Goal: Information Seeking & Learning: Learn about a topic

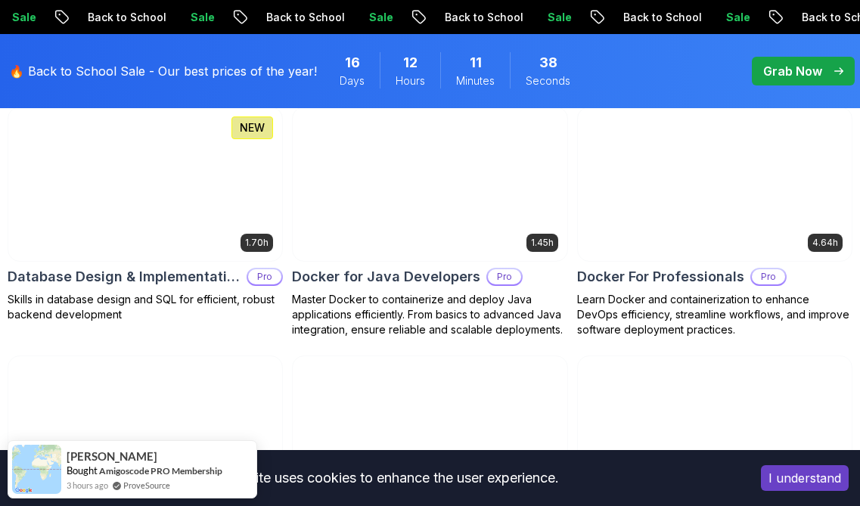
scroll to position [1479, 0]
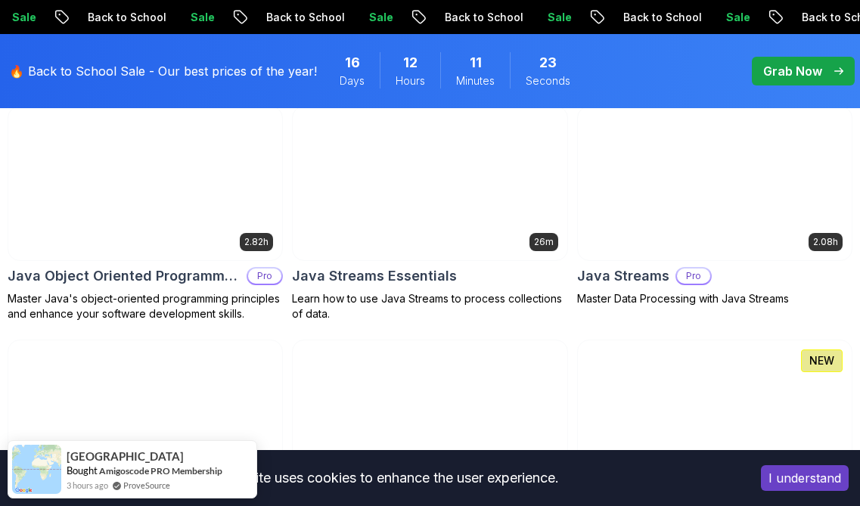
scroll to position [2481, 0]
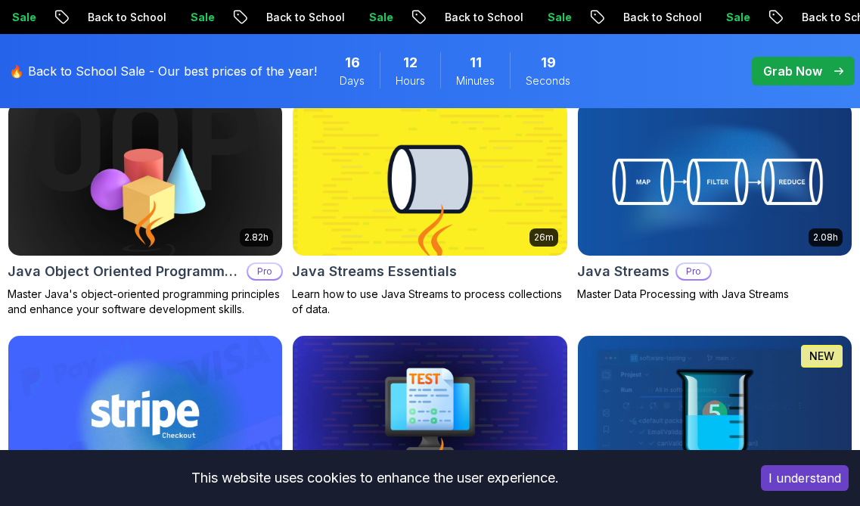
click at [755, 58] on span "pre-order" at bounding box center [803, 71] width 103 height 29
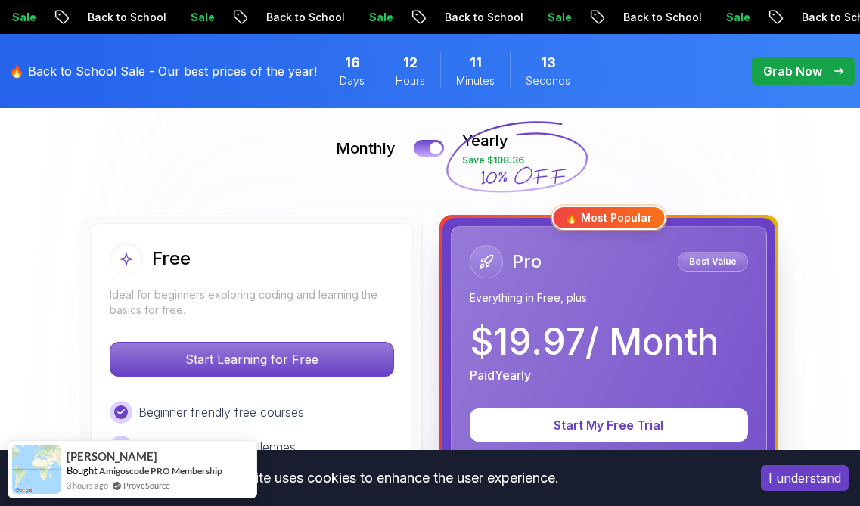
scroll to position [316, 0]
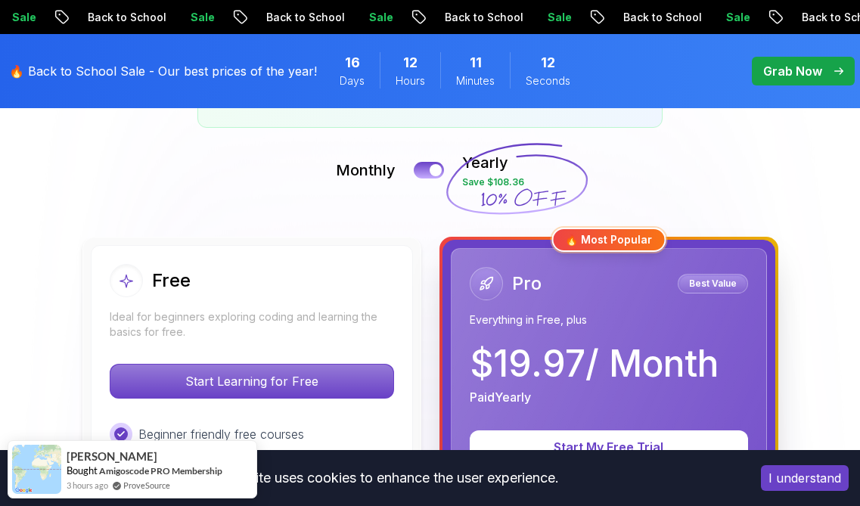
click at [435, 179] on div "Monthly Yearly Save $108.36" at bounding box center [430, 170] width 845 height 36
click at [435, 173] on div at bounding box center [436, 170] width 13 height 13
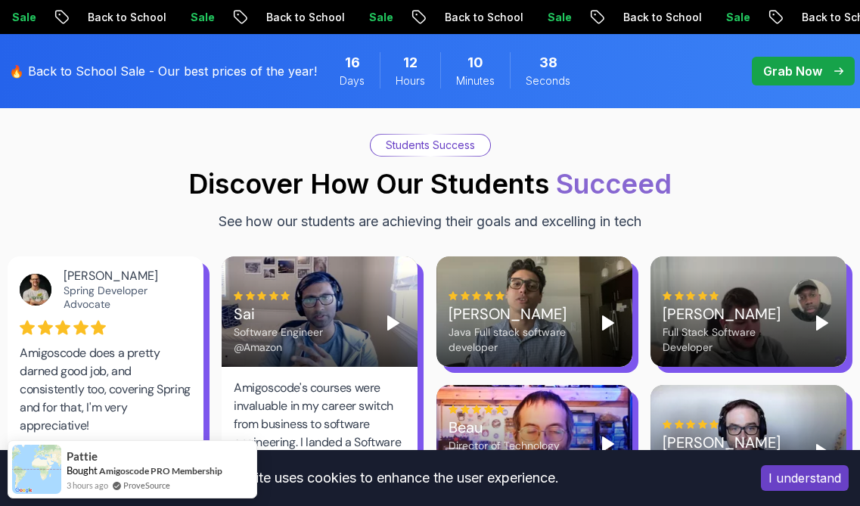
scroll to position [2630, 0]
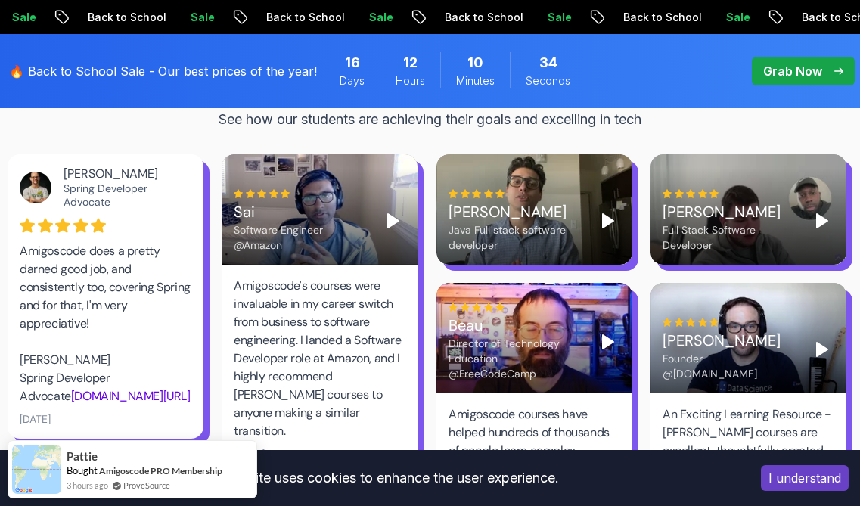
click at [387, 212] on icon "Play" at bounding box center [393, 221] width 18 height 18
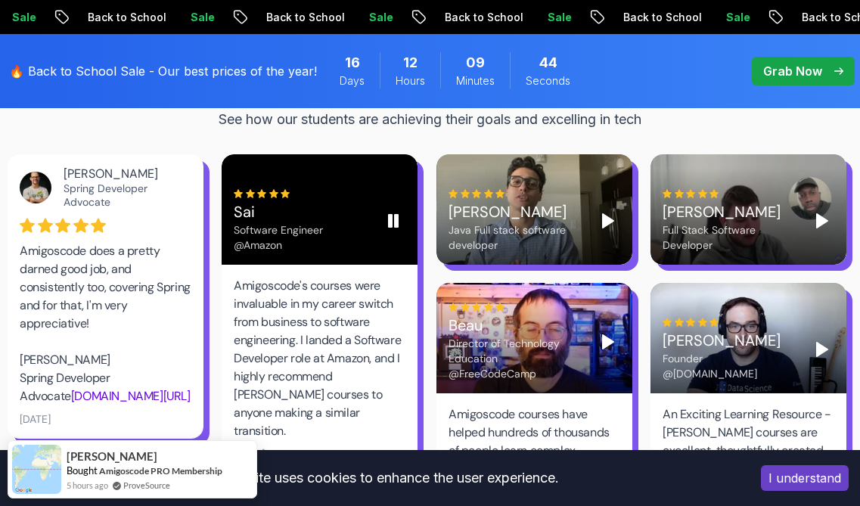
click at [397, 215] on rect "Pause" at bounding box center [396, 221] width 3 height 12
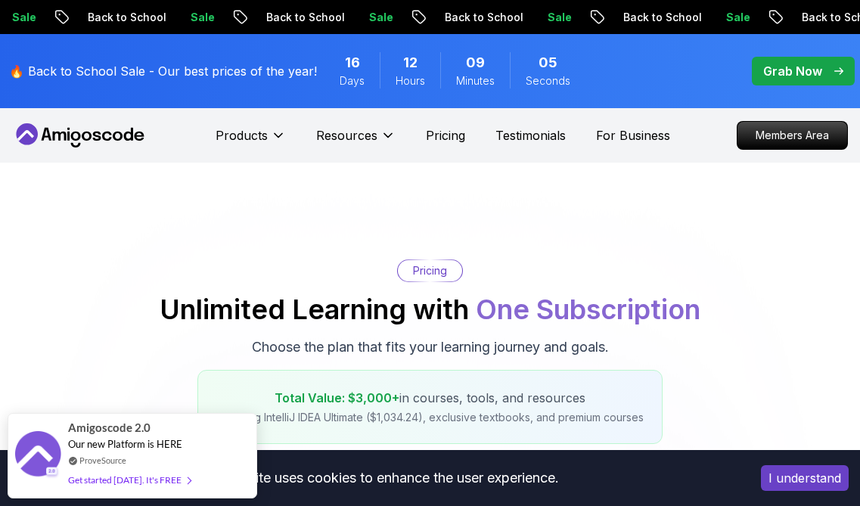
click at [105, 148] on nav "Products Resources Pricing Testimonials For Business Members Area" at bounding box center [430, 135] width 836 height 54
click at [100, 138] on icon at bounding box center [97, 136] width 8 height 9
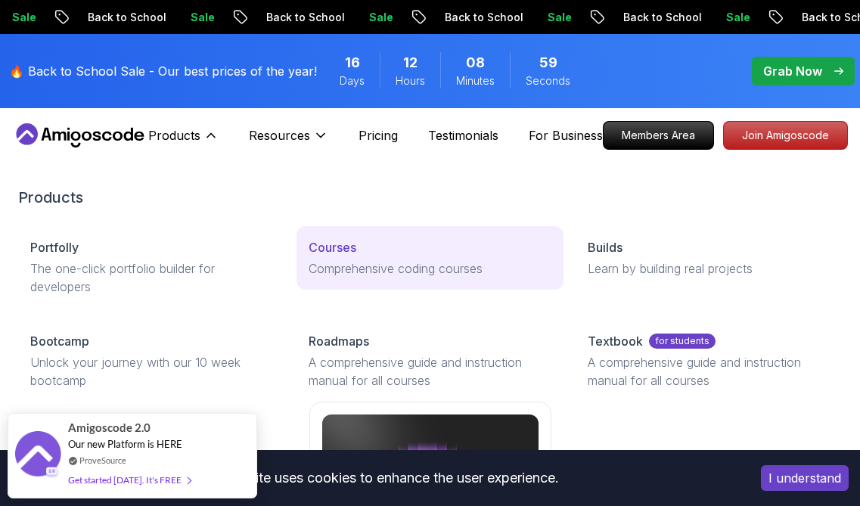
click at [364, 248] on div "Courses" at bounding box center [430, 247] width 242 height 18
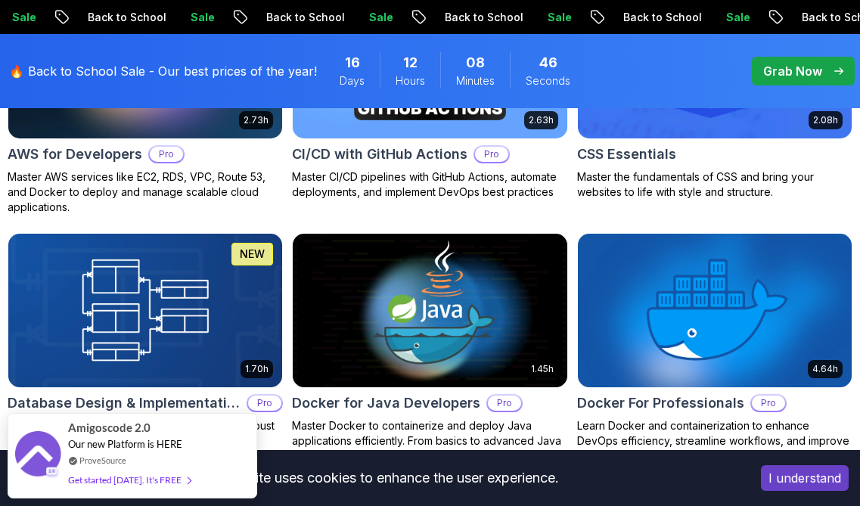
scroll to position [1485, 0]
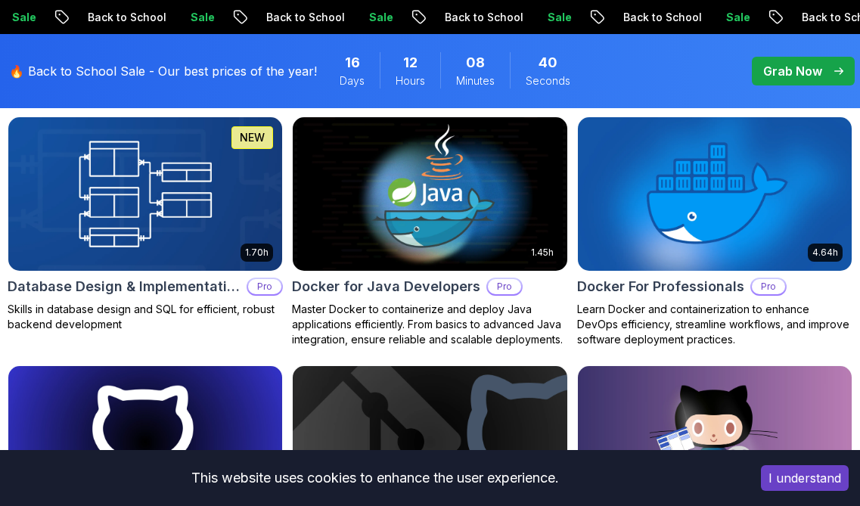
click at [149, 194] on img at bounding box center [146, 194] width 288 height 161
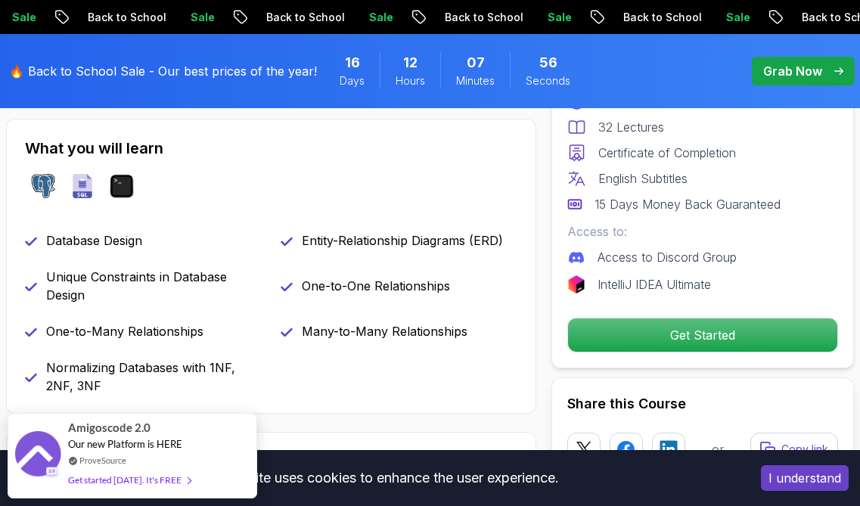
scroll to position [532, 0]
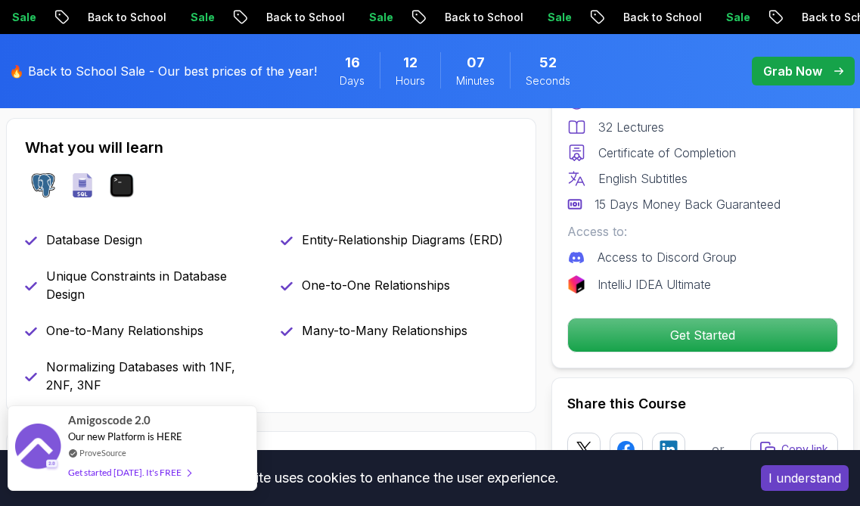
click at [170, 428] on div "Amigoscode 2.0" at bounding box center [129, 420] width 123 height 17
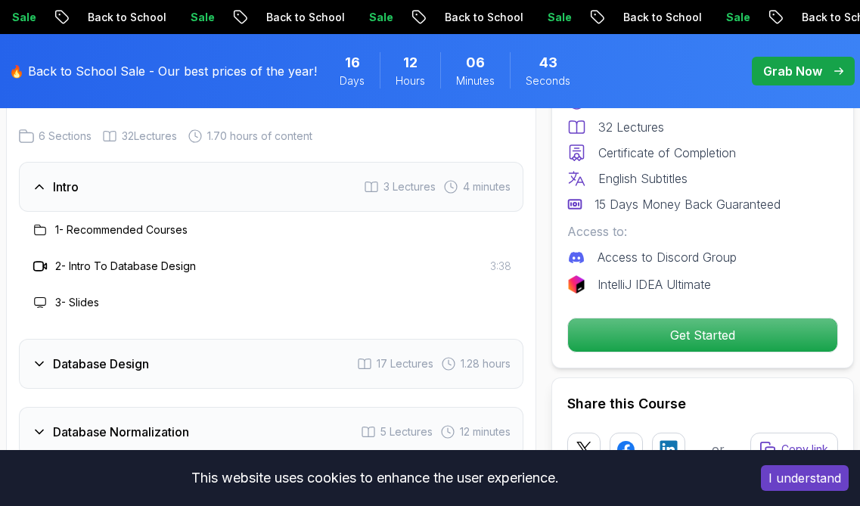
scroll to position [2766, 0]
click at [244, 161] on div "Intro 3 Lectures 4 minutes" at bounding box center [271, 186] width 505 height 50
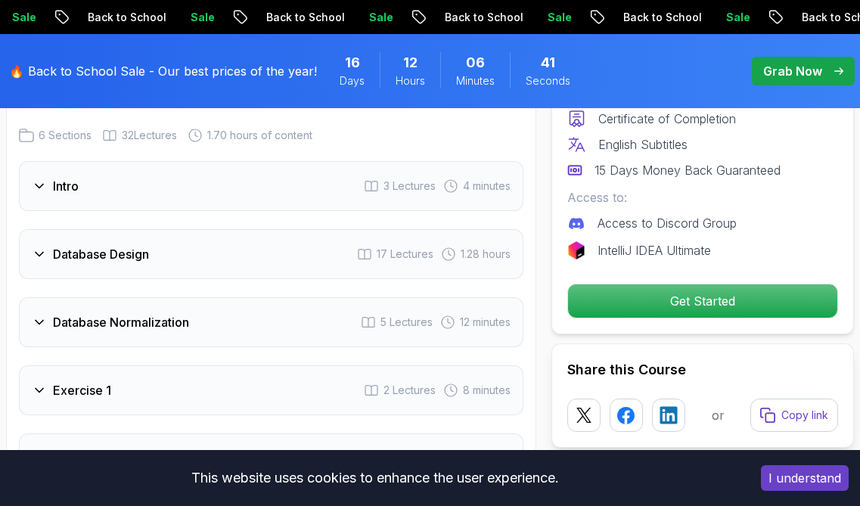
click at [244, 161] on div "Intro 3 Lectures 4 minutes" at bounding box center [271, 186] width 505 height 50
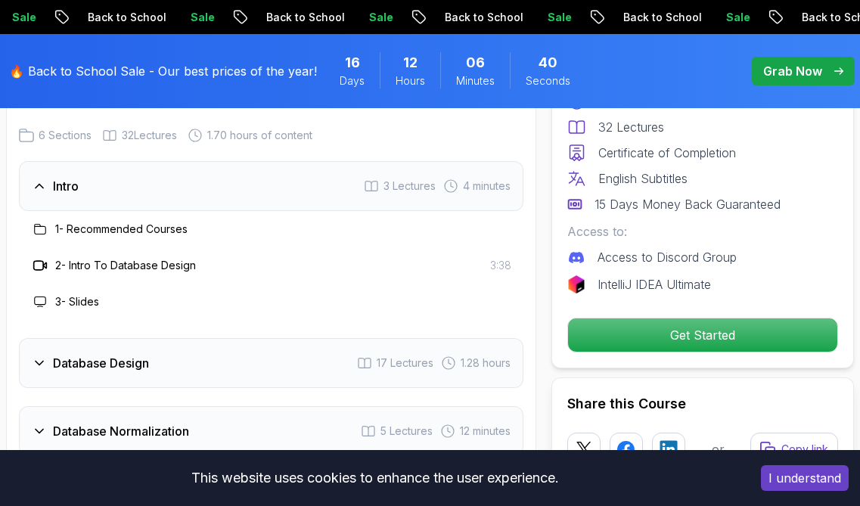
click at [302, 161] on div "Intro 3 Lectures 4 minutes" at bounding box center [271, 186] width 505 height 50
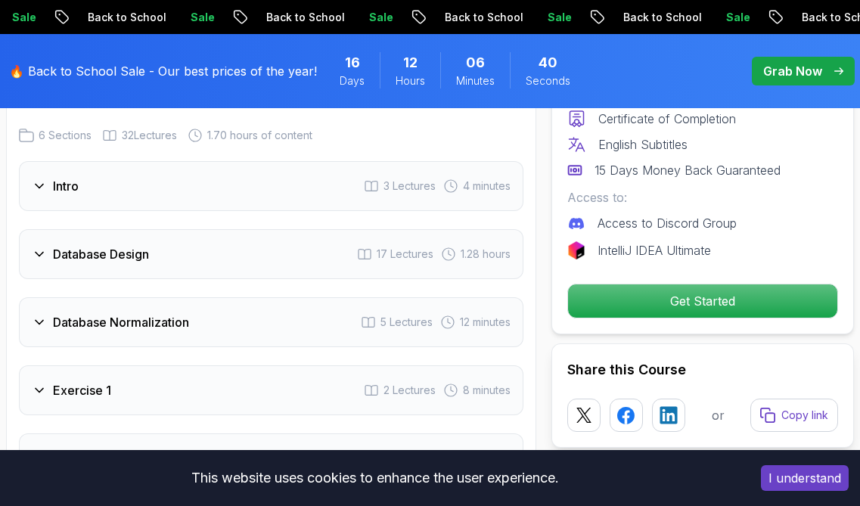
click at [288, 229] on div "Database Design 17 Lectures 1.28 hours" at bounding box center [271, 254] width 505 height 50
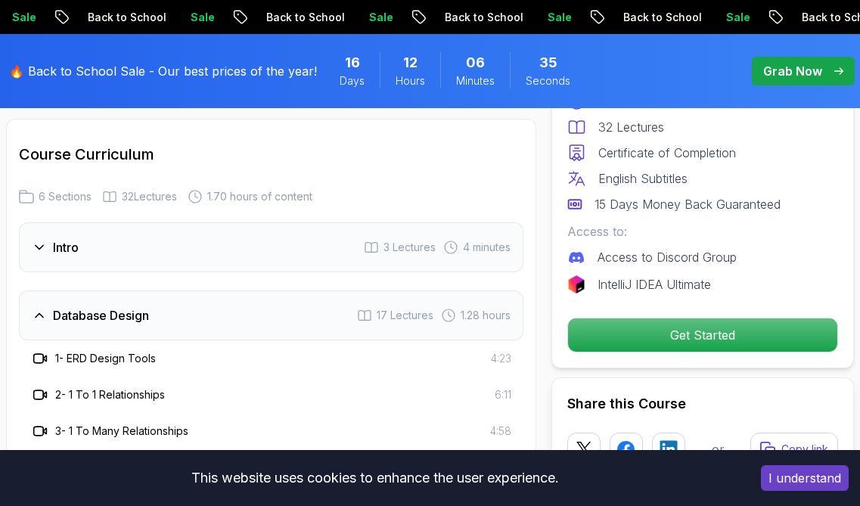
scroll to position [2689, 0]
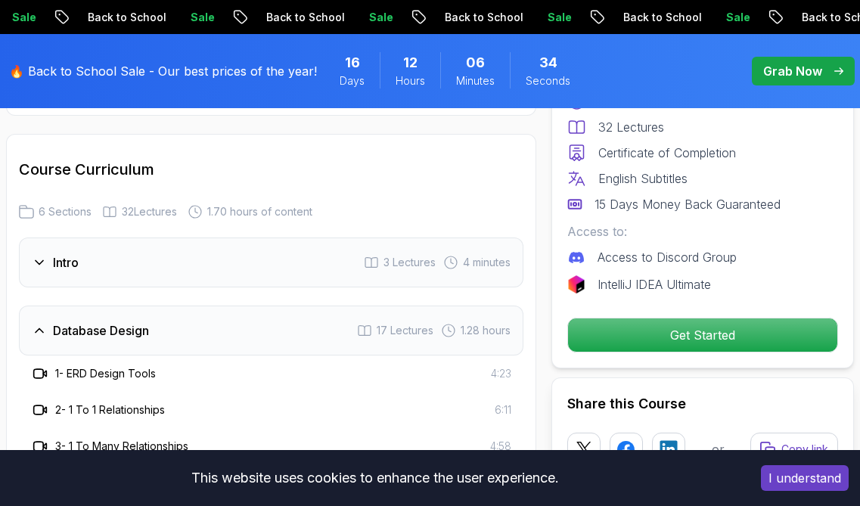
click at [157, 238] on div "Intro 3 Lectures 4 minutes" at bounding box center [271, 263] width 505 height 50
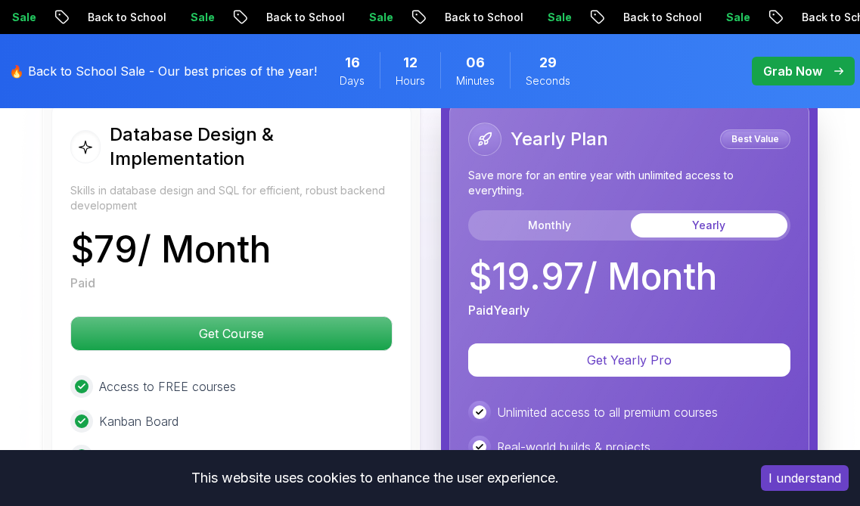
scroll to position [3677, 0]
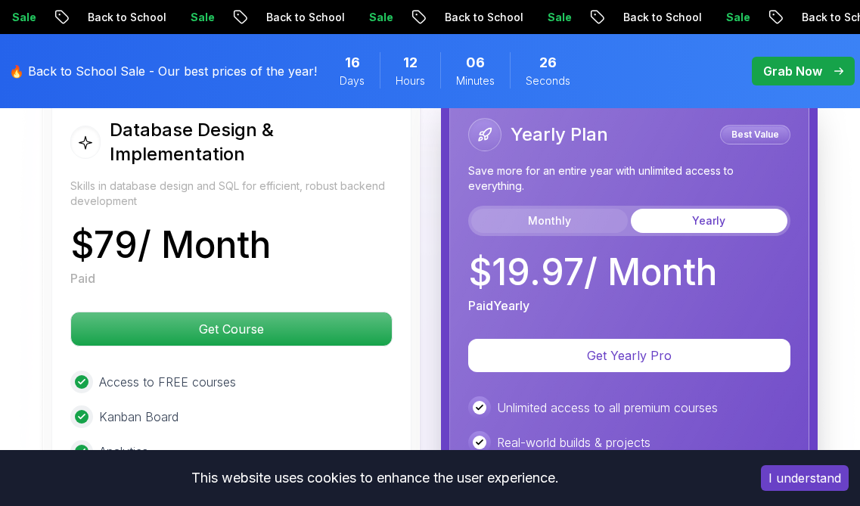
click at [545, 209] on button "Monthly" at bounding box center [549, 221] width 157 height 24
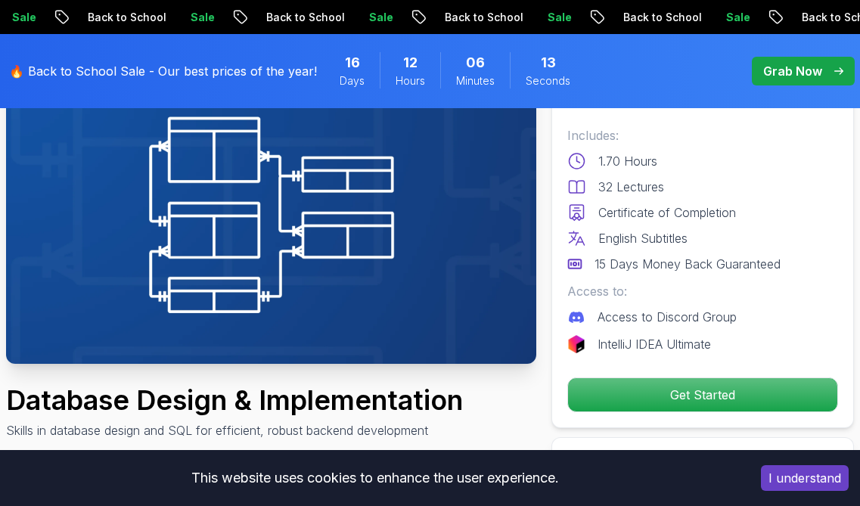
scroll to position [134, 0]
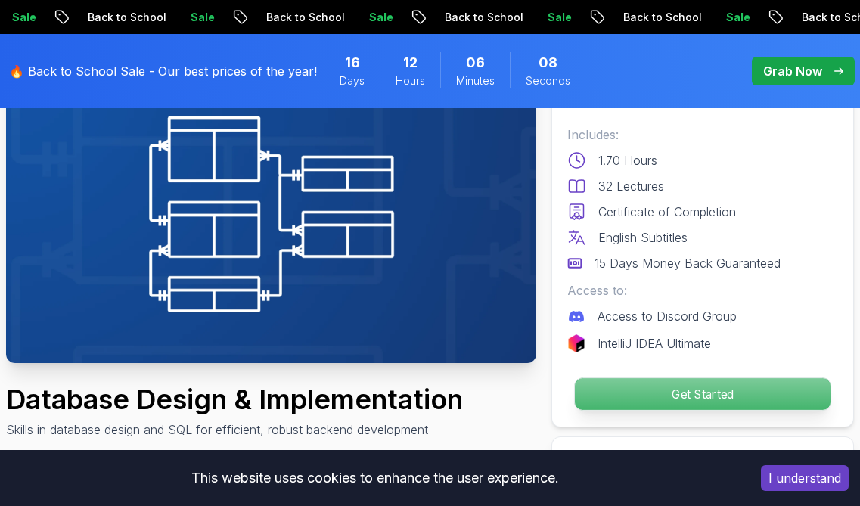
click at [762, 385] on p "Get Started" at bounding box center [703, 394] width 256 height 32
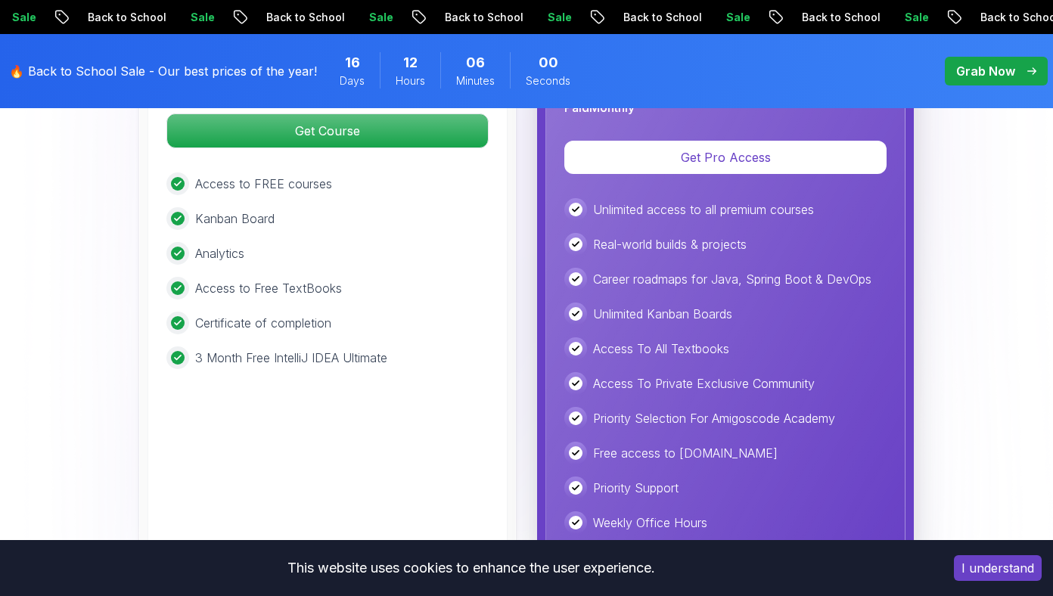
scroll to position [3613, 0]
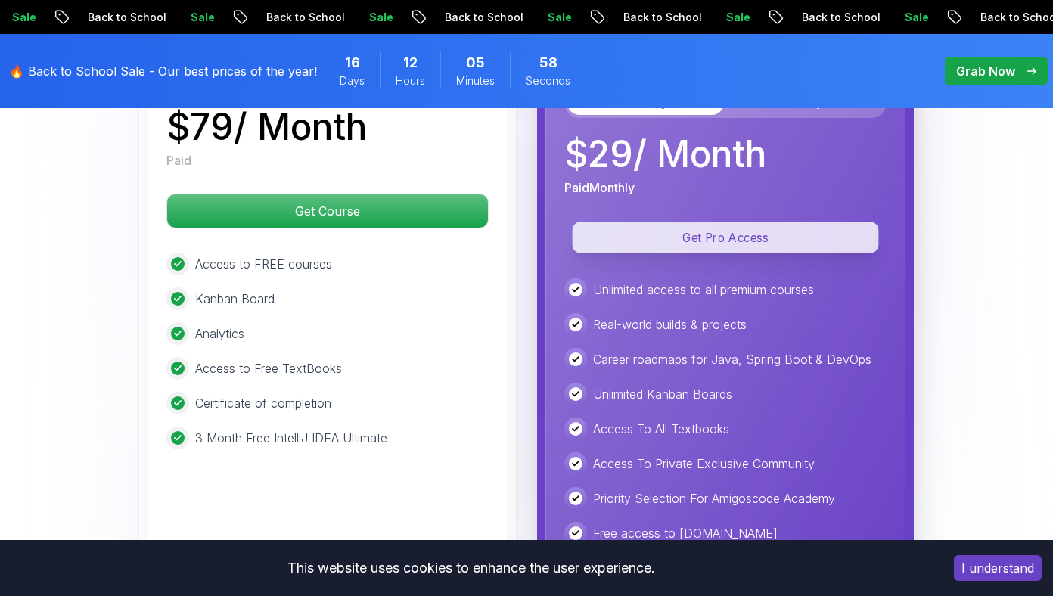
click at [708, 235] on p "Get Pro Access" at bounding box center [726, 238] width 306 height 32
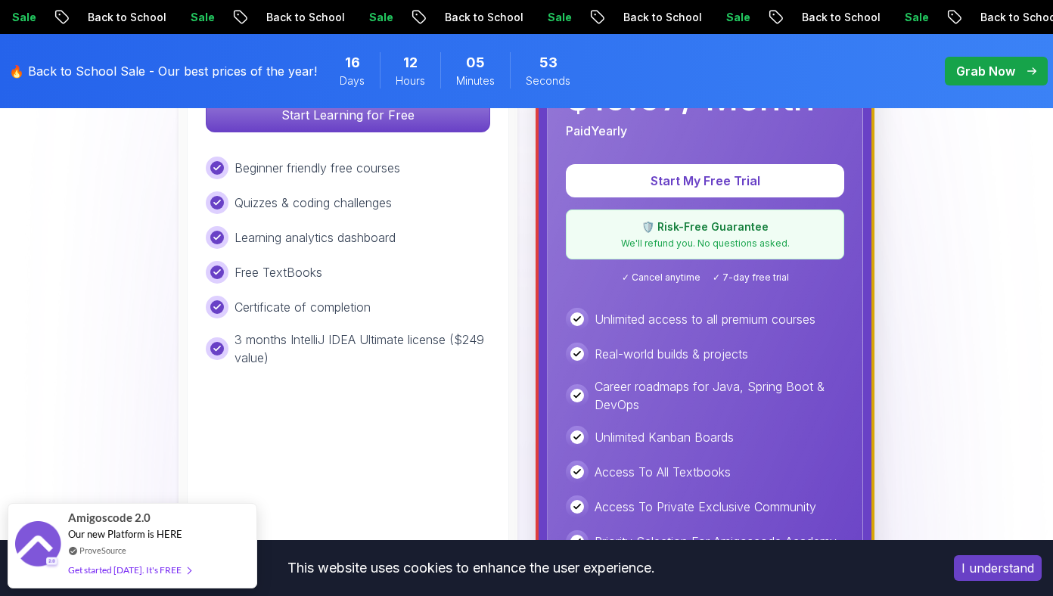
scroll to position [593, 0]
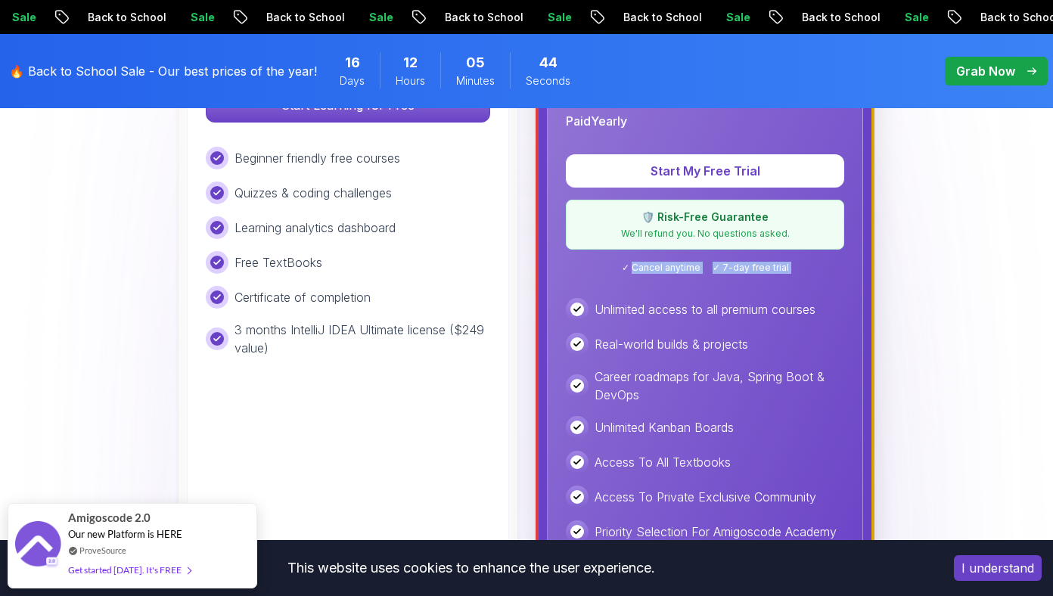
drag, startPoint x: 635, startPoint y: 266, endPoint x: 797, endPoint y: 275, distance: 162.2
click at [797, 275] on div "Pro Best Value Everything in Free, plus $ 19.97 / Month Paid Yearly Start My Fr…" at bounding box center [705, 319] width 316 height 695
click at [776, 277] on div "Pro Best Value Everything in Free, plus $ 19.97 / Month Paid Yearly Start My Fr…" at bounding box center [705, 319] width 316 height 695
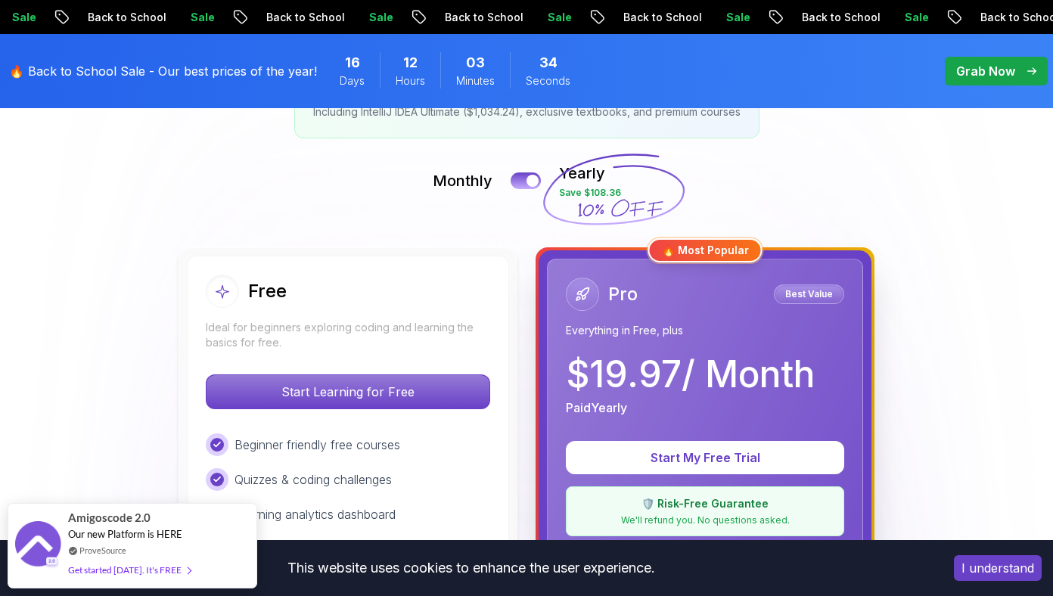
scroll to position [295, 0]
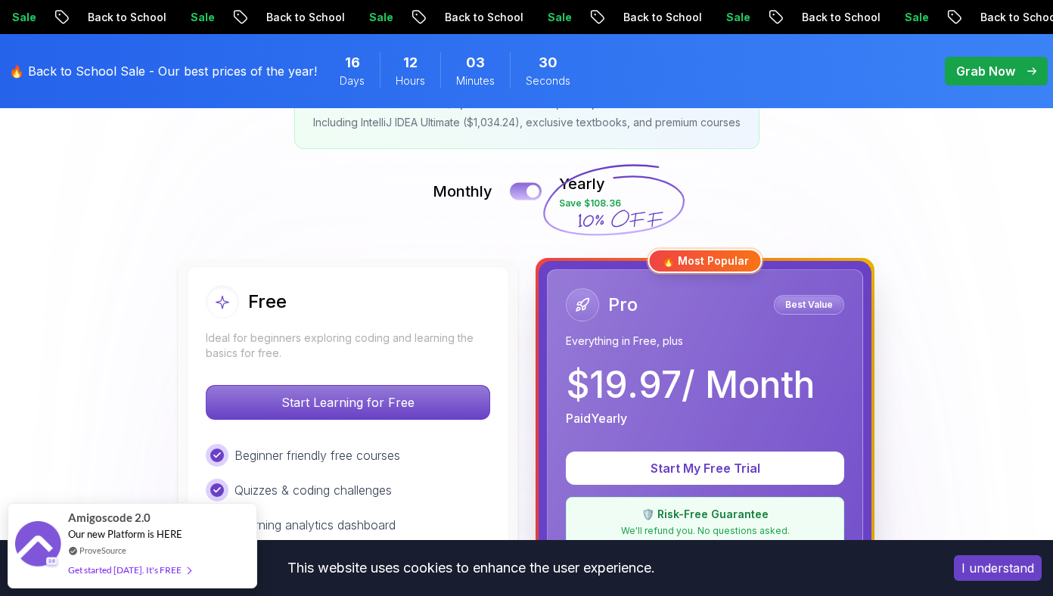
click at [518, 192] on button at bounding box center [526, 190] width 32 height 17
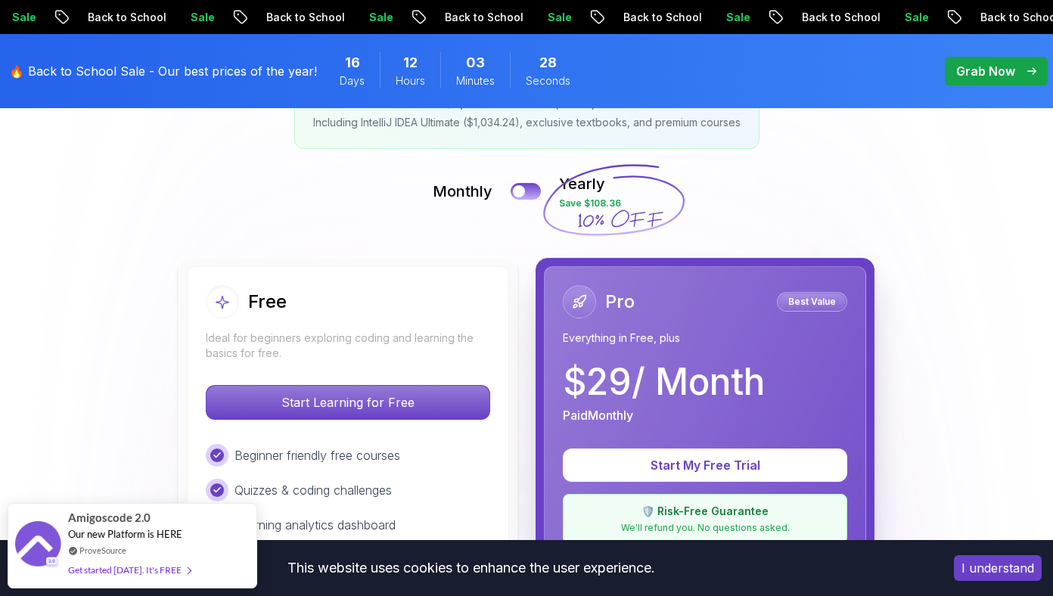
scroll to position [596, 0]
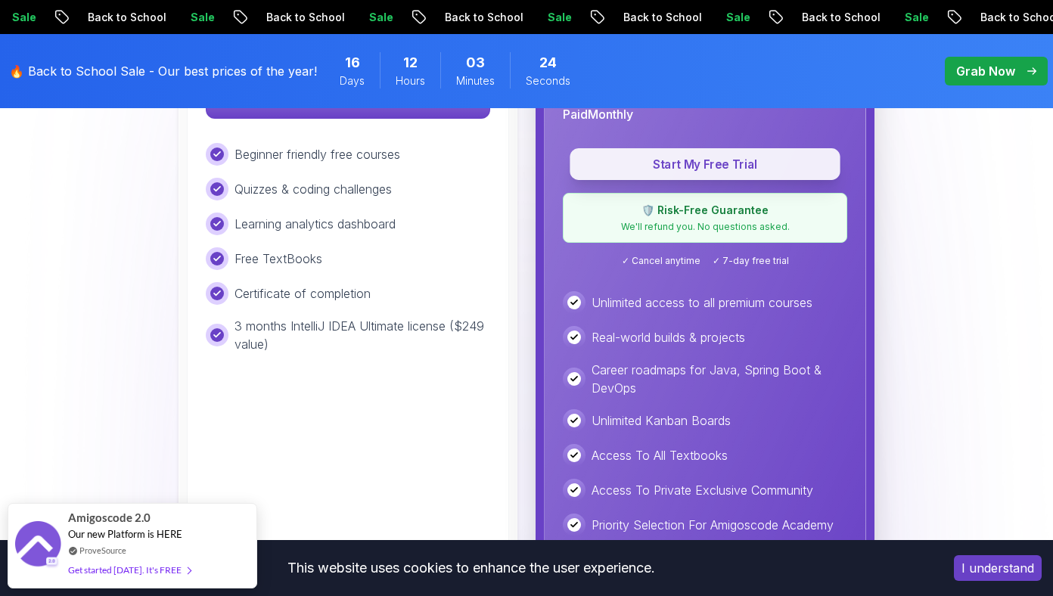
click at [689, 175] on button "Start My Free Trial" at bounding box center [705, 164] width 270 height 32
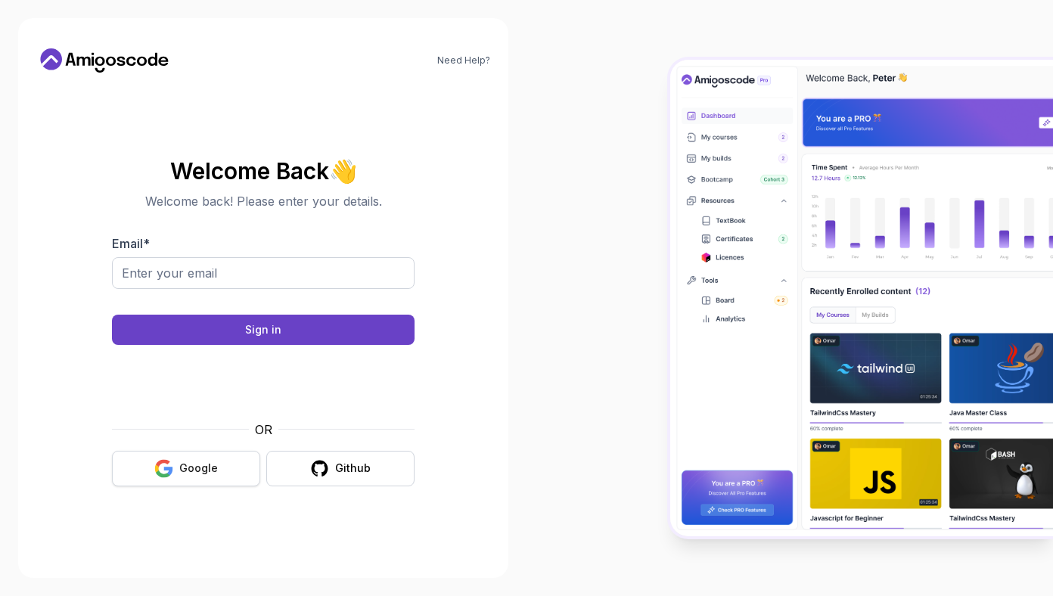
click at [210, 453] on button "Google" at bounding box center [186, 469] width 148 height 36
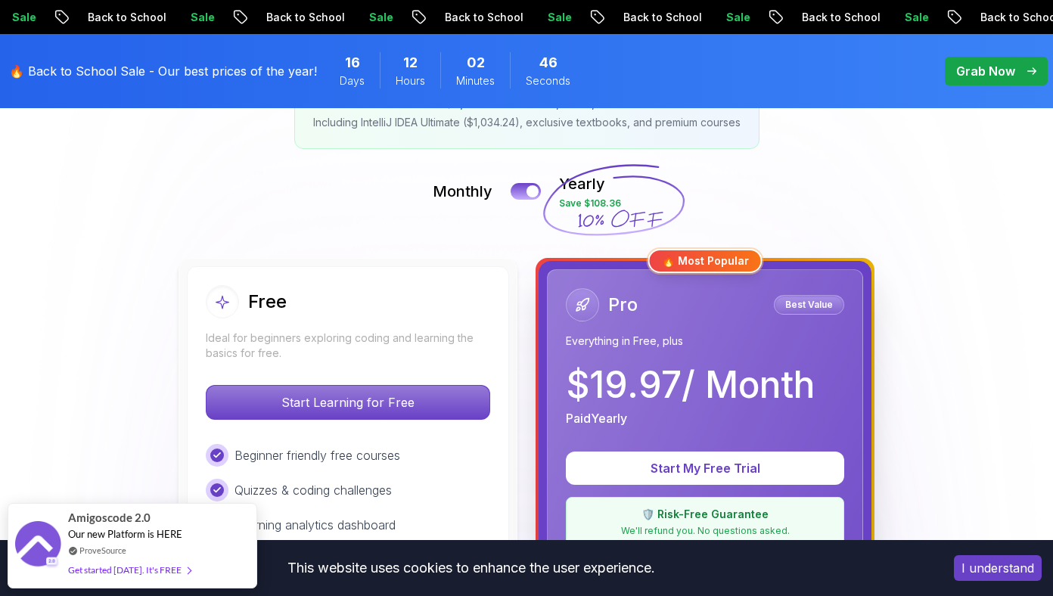
scroll to position [296, 0]
click at [521, 188] on button at bounding box center [526, 190] width 32 height 17
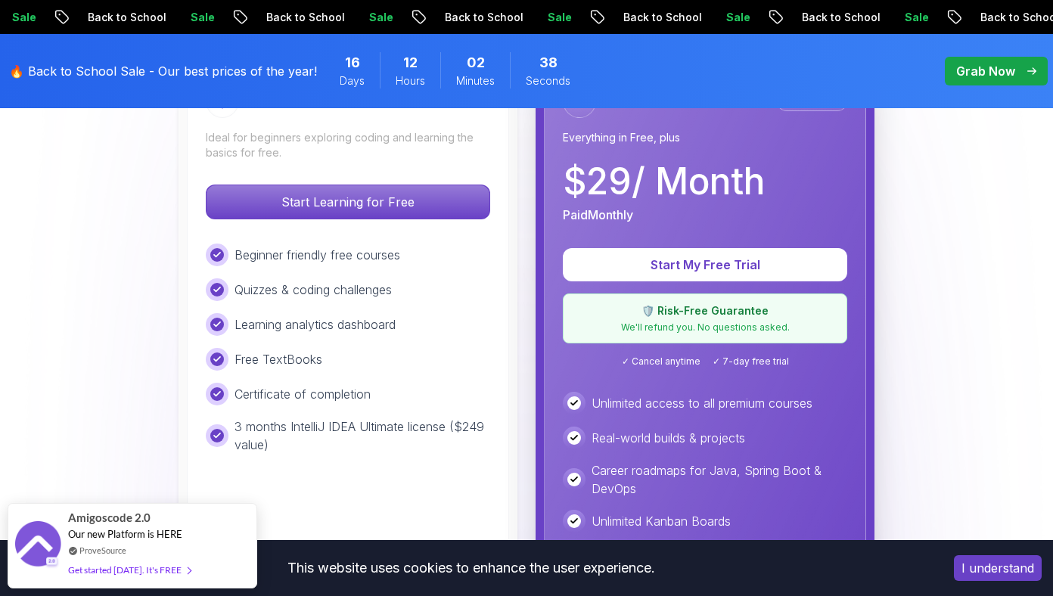
scroll to position [510, 0]
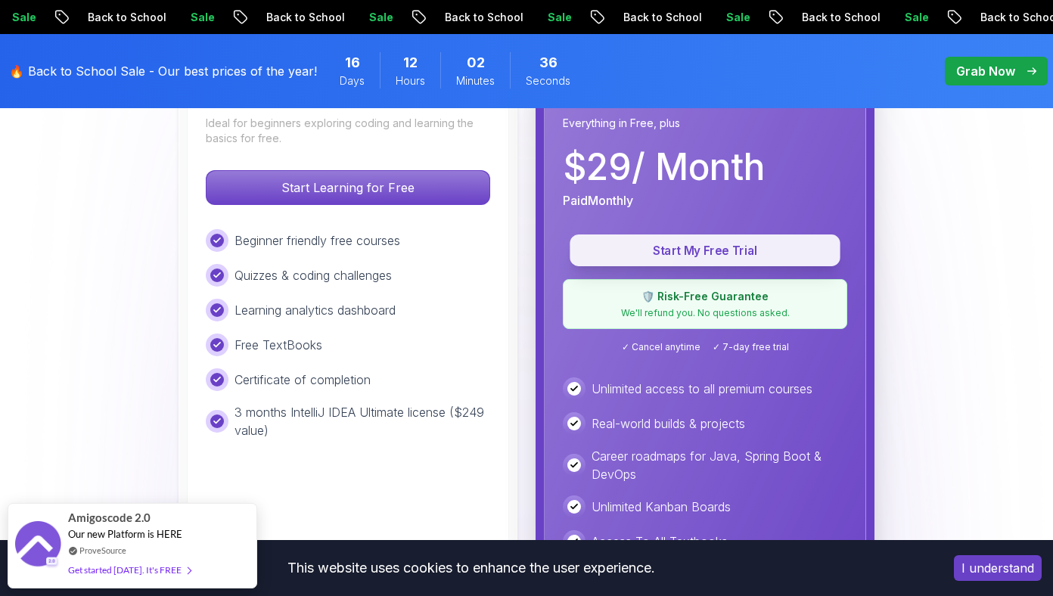
click at [699, 242] on p "Start My Free Trial" at bounding box center [705, 250] width 236 height 17
click at [730, 258] on p "Start My Free Trial" at bounding box center [705, 250] width 236 height 17
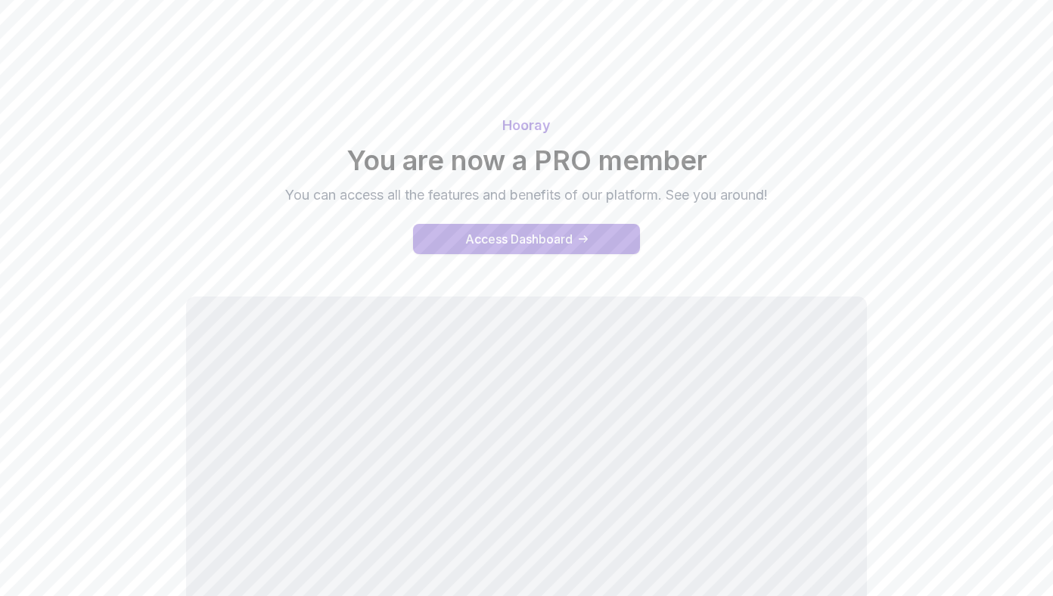
click at [533, 235] on div "Access Dashboard" at bounding box center [518, 239] width 107 height 18
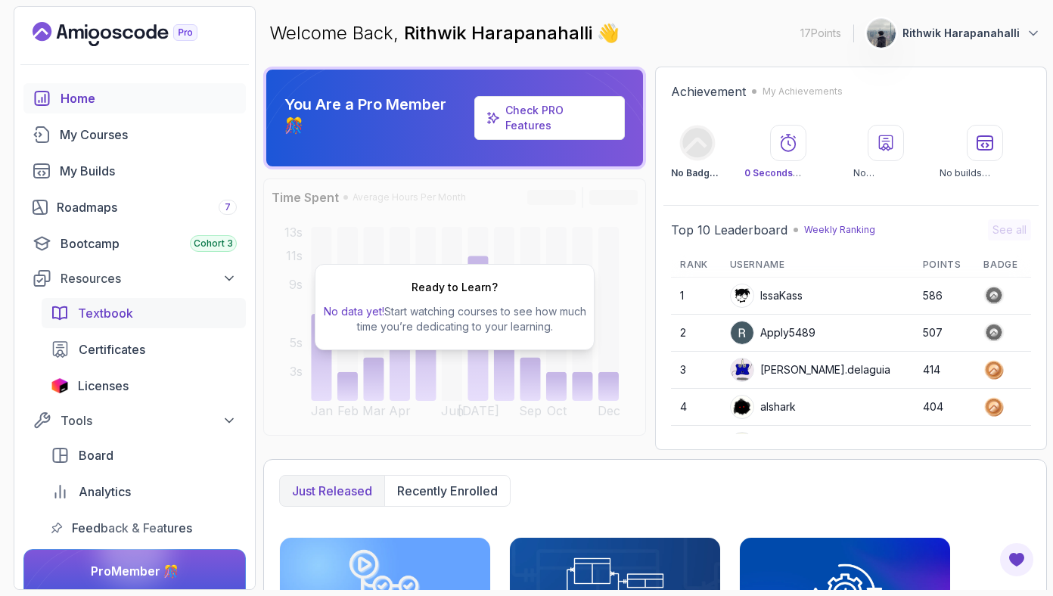
click at [180, 310] on div "Textbook" at bounding box center [157, 313] width 159 height 18
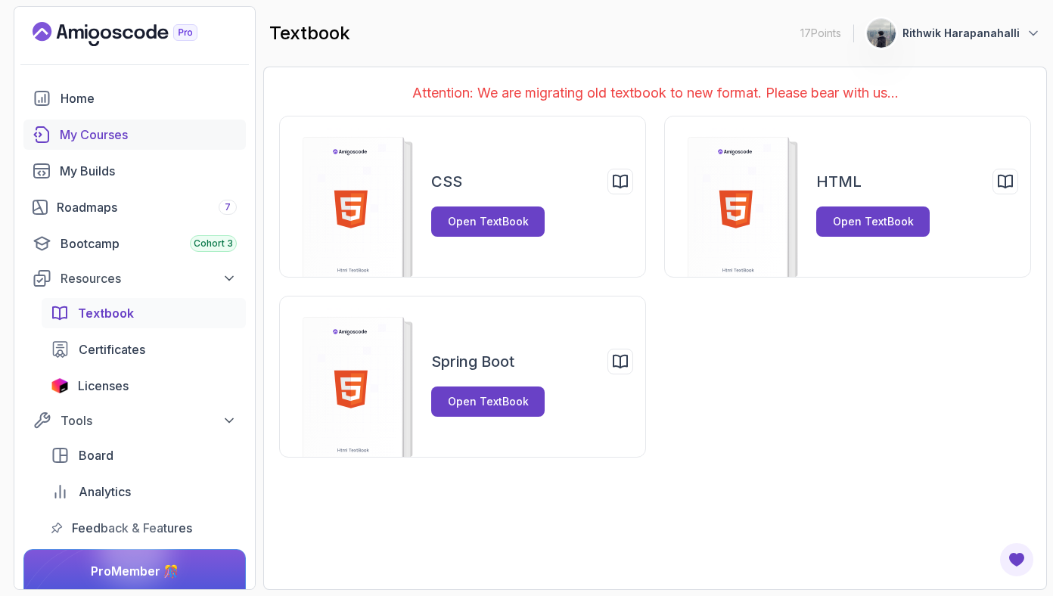
click at [145, 135] on div "My Courses" at bounding box center [148, 135] width 177 height 18
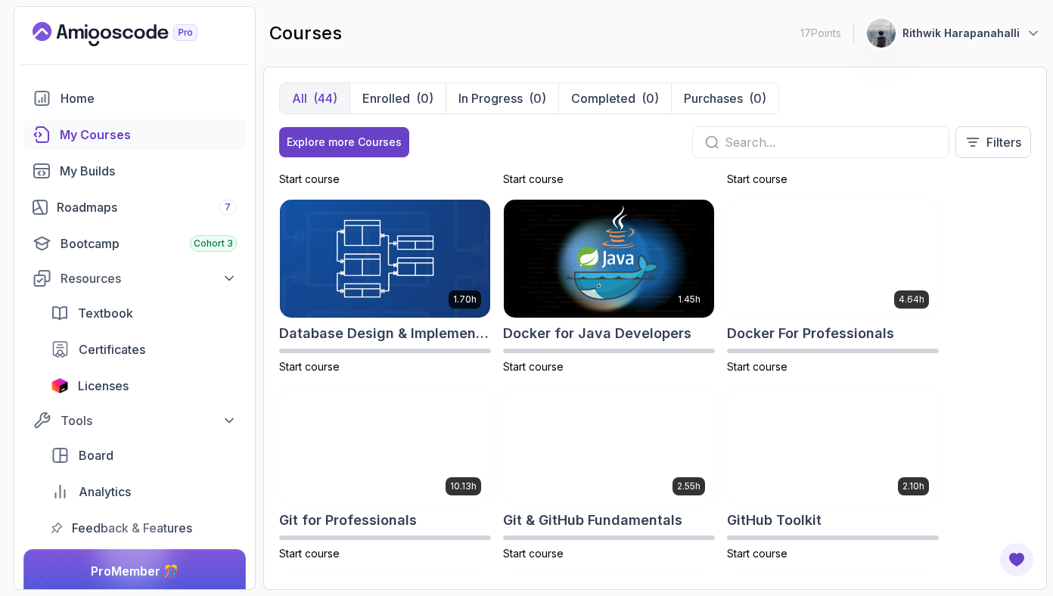
scroll to position [374, 0]
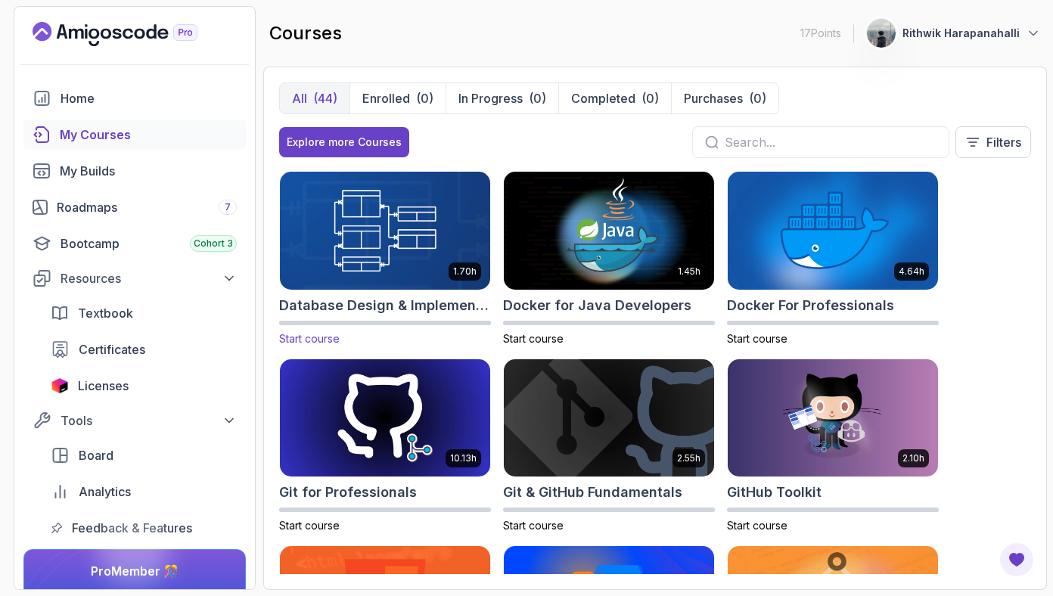
click at [366, 241] on img at bounding box center [385, 230] width 221 height 123
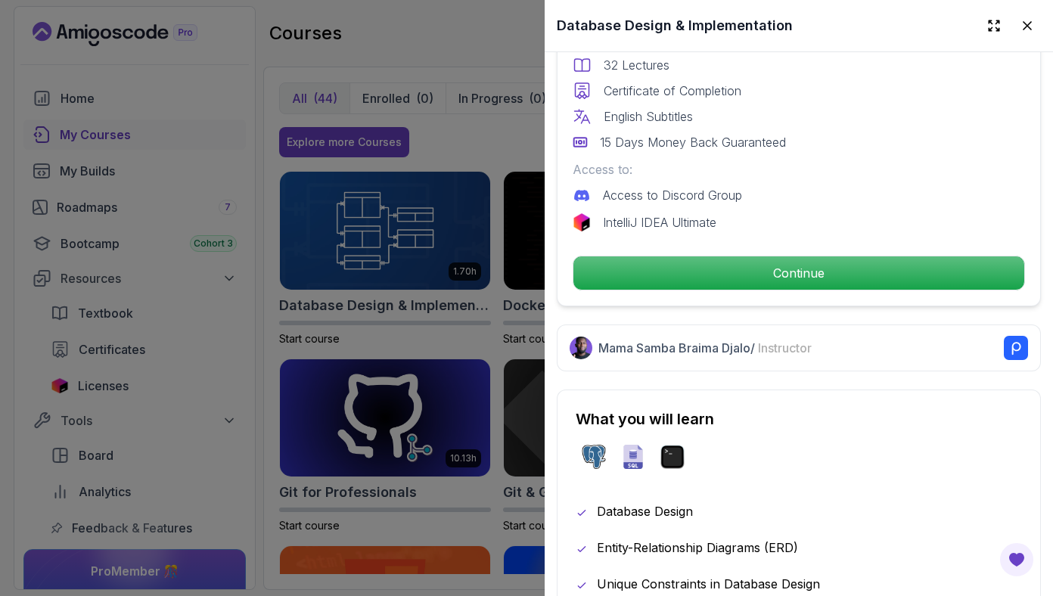
scroll to position [402, 0]
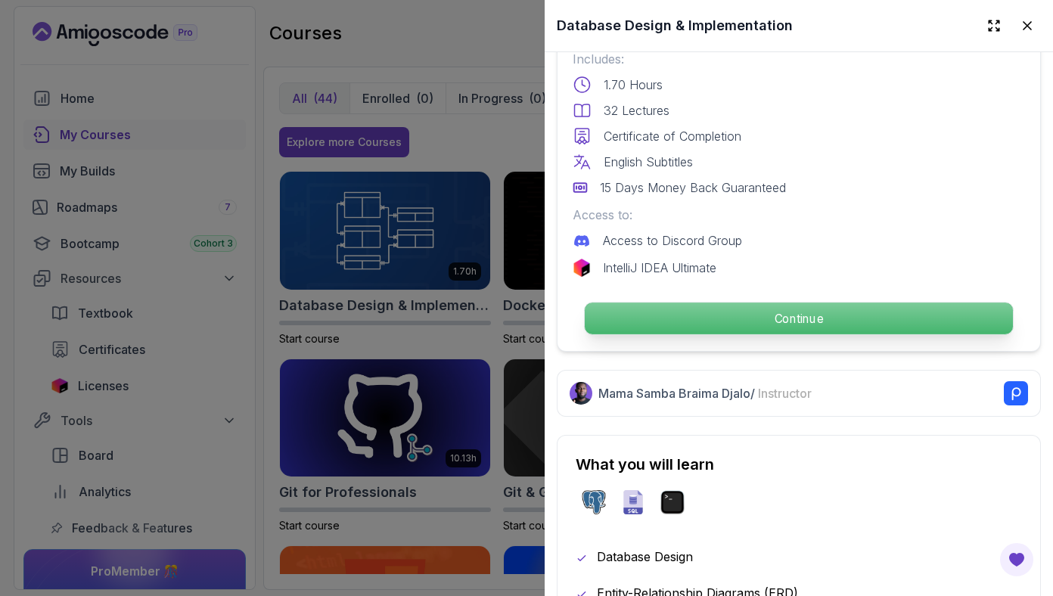
click at [792, 324] on p "Continue" at bounding box center [799, 319] width 428 height 32
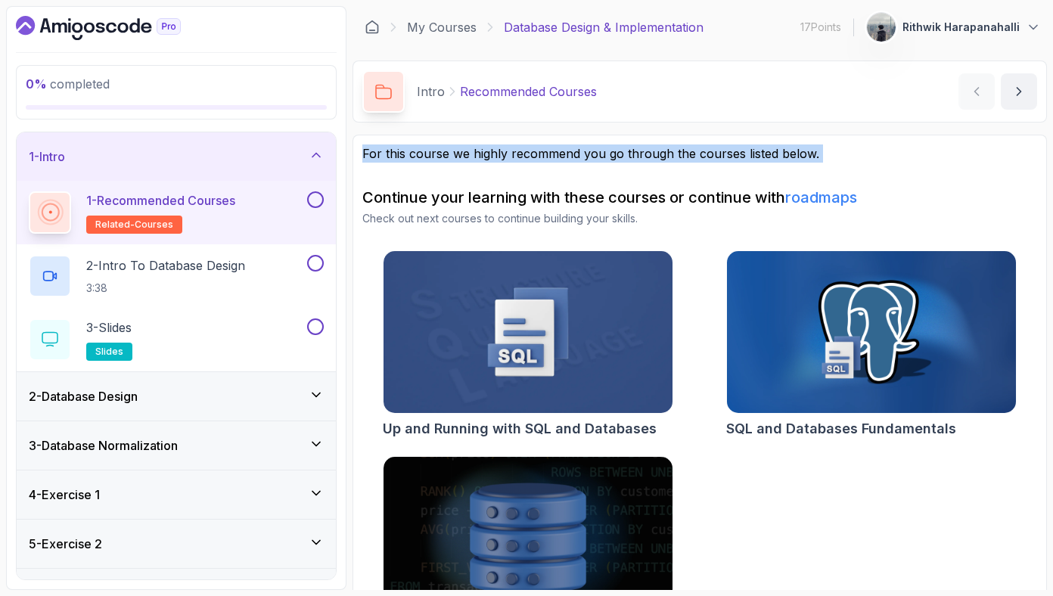
drag, startPoint x: 358, startPoint y: 153, endPoint x: 786, endPoint y: 169, distance: 427.9
click at [786, 169] on section "For this course we highly recommend you go through the courses listed below. Co…" at bounding box center [700, 397] width 695 height 525
click at [786, 169] on div "For this course we highly recommend you go through the courses listed below. Co…" at bounding box center [699, 398] width 675 height 506
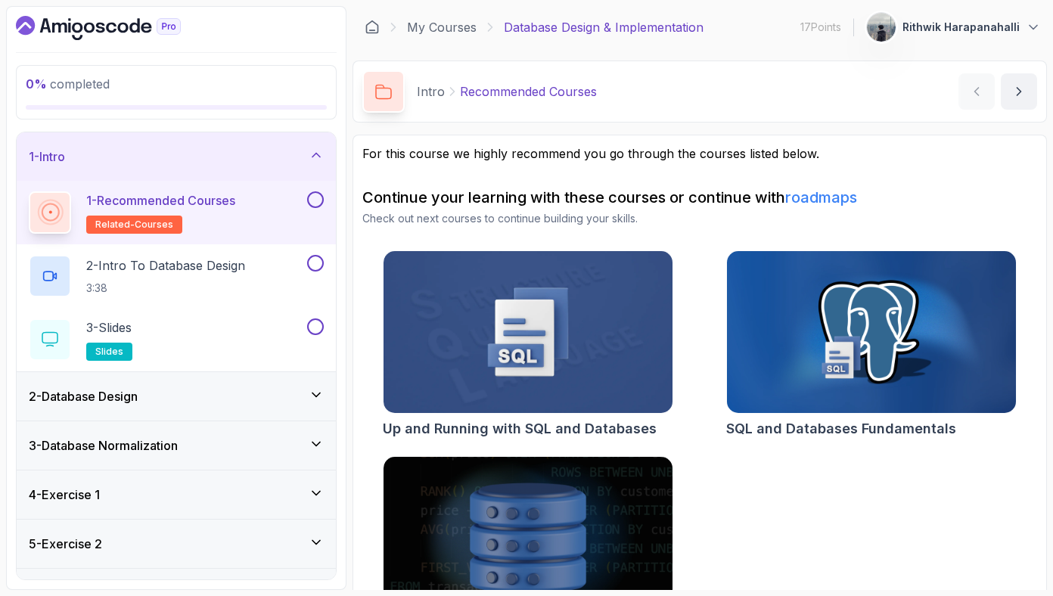
scroll to position [70, 0]
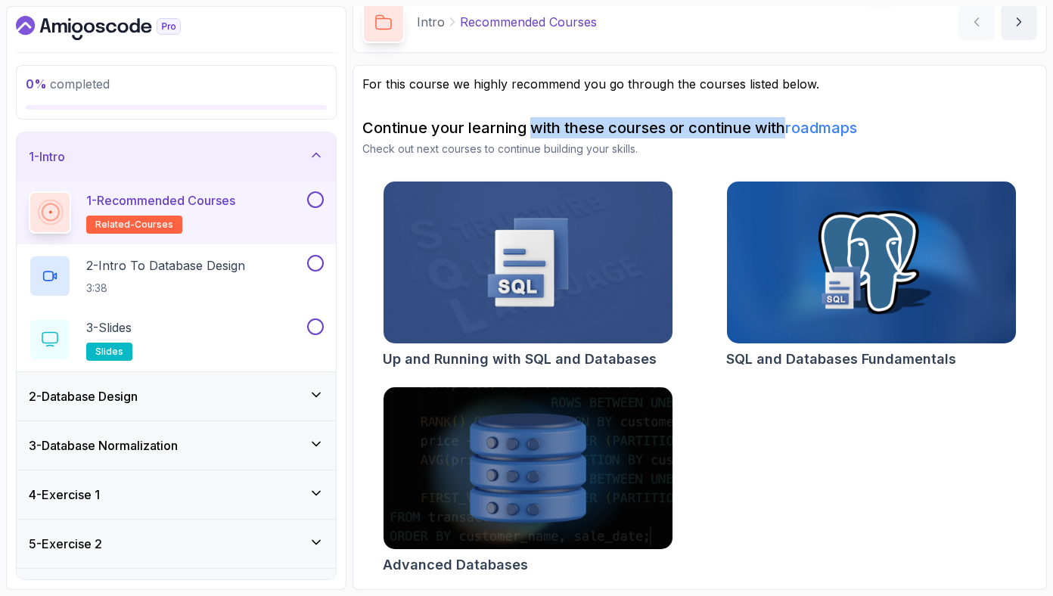
drag, startPoint x: 537, startPoint y: 127, endPoint x: 791, endPoint y: 129, distance: 254.3
click at [791, 129] on h2 "Continue your learning with these courses or continue with roadmaps" at bounding box center [699, 127] width 675 height 21
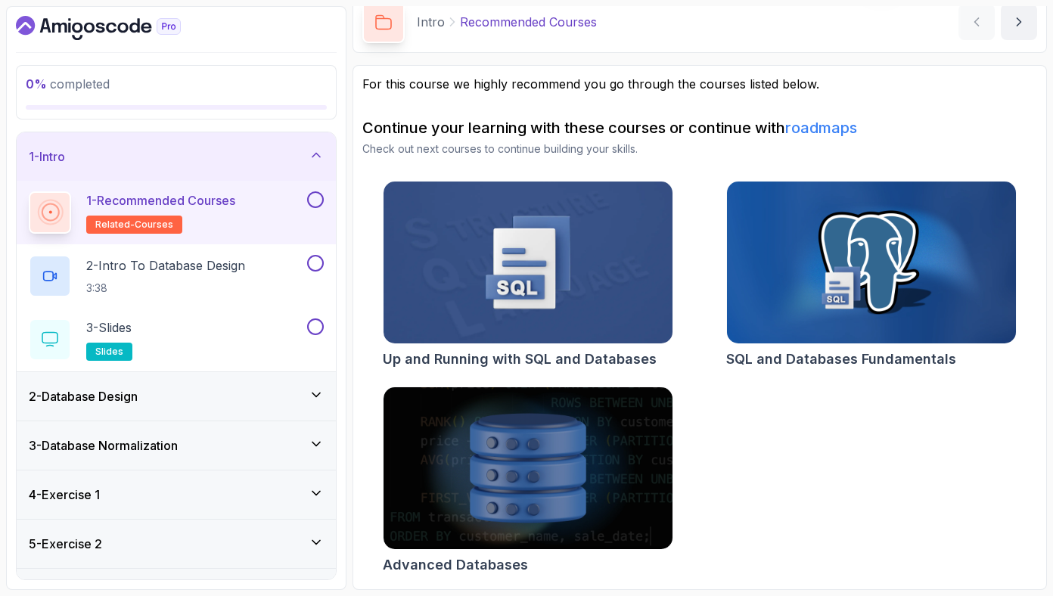
click at [593, 317] on img at bounding box center [527, 263] width 303 height 170
click at [282, 261] on div "2 - Intro To Database Design 3:38" at bounding box center [166, 276] width 275 height 42
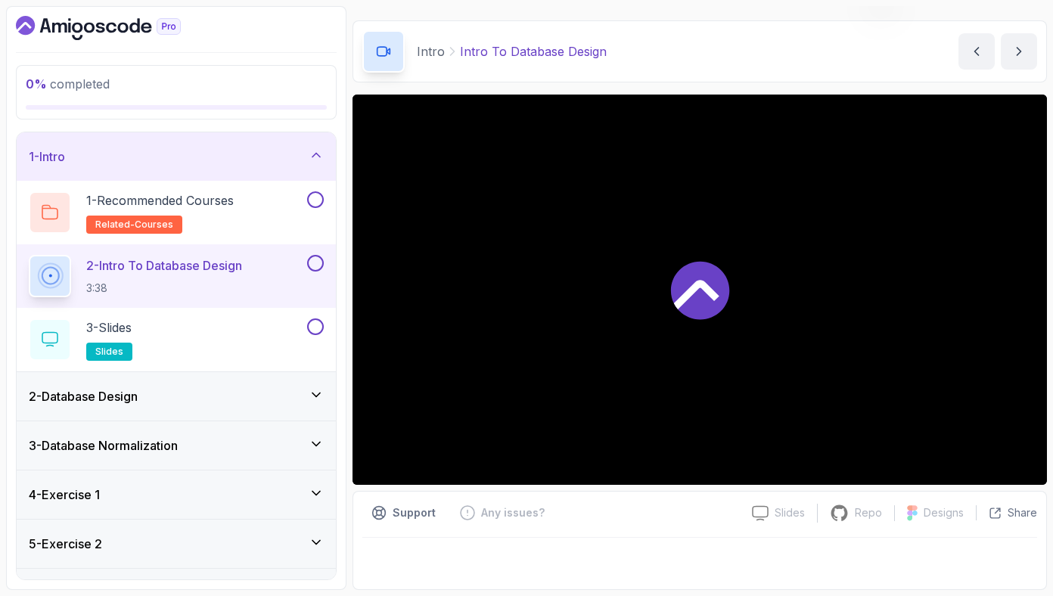
scroll to position [40, 0]
click at [309, 394] on icon at bounding box center [316, 394] width 15 height 15
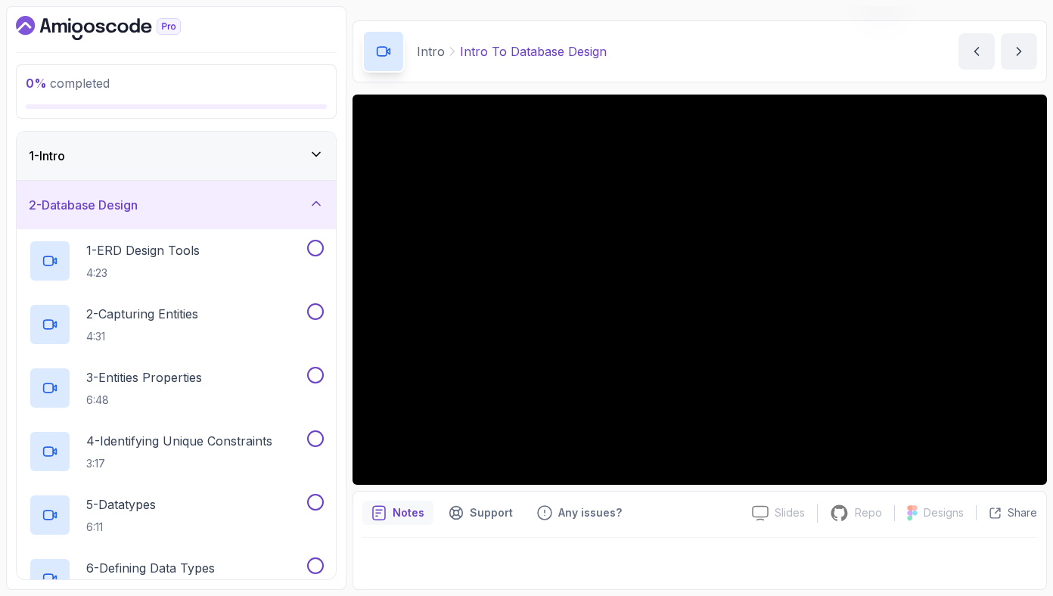
click at [319, 201] on icon at bounding box center [316, 203] width 15 height 15
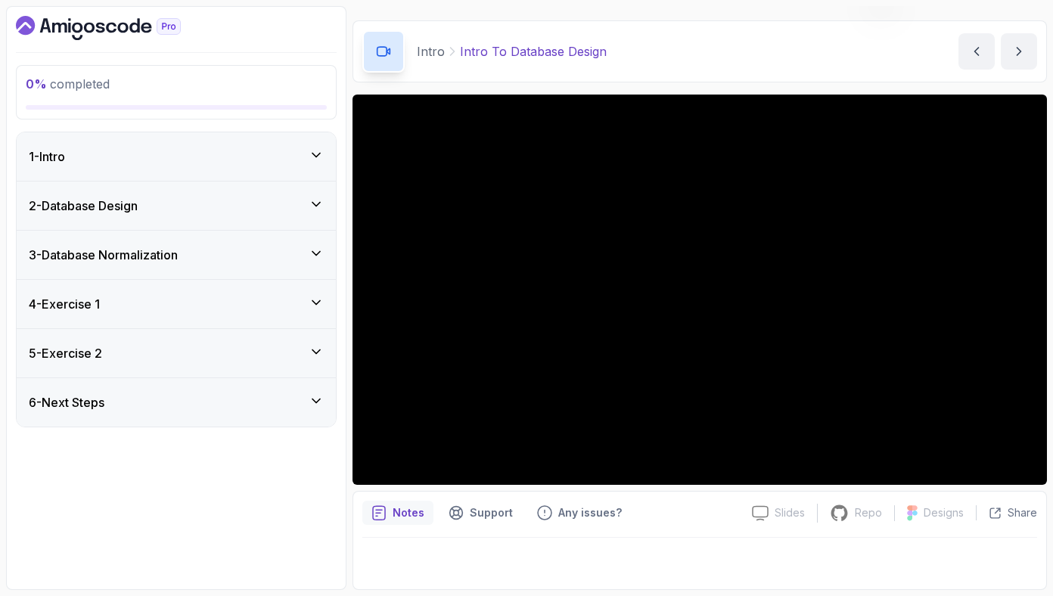
click at [310, 397] on icon at bounding box center [316, 401] width 15 height 15
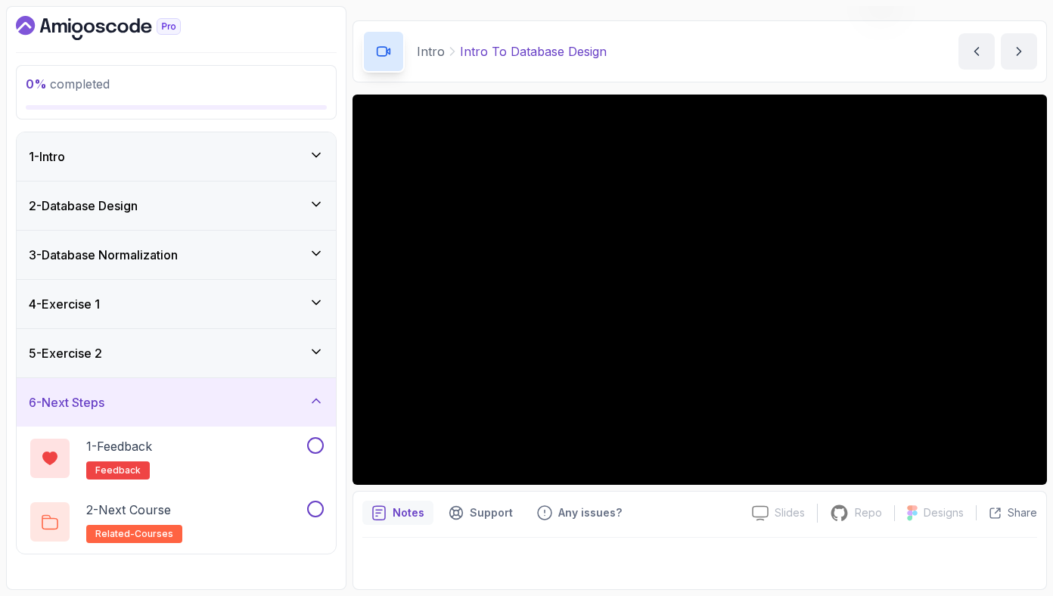
click at [310, 397] on icon at bounding box center [316, 401] width 15 height 15
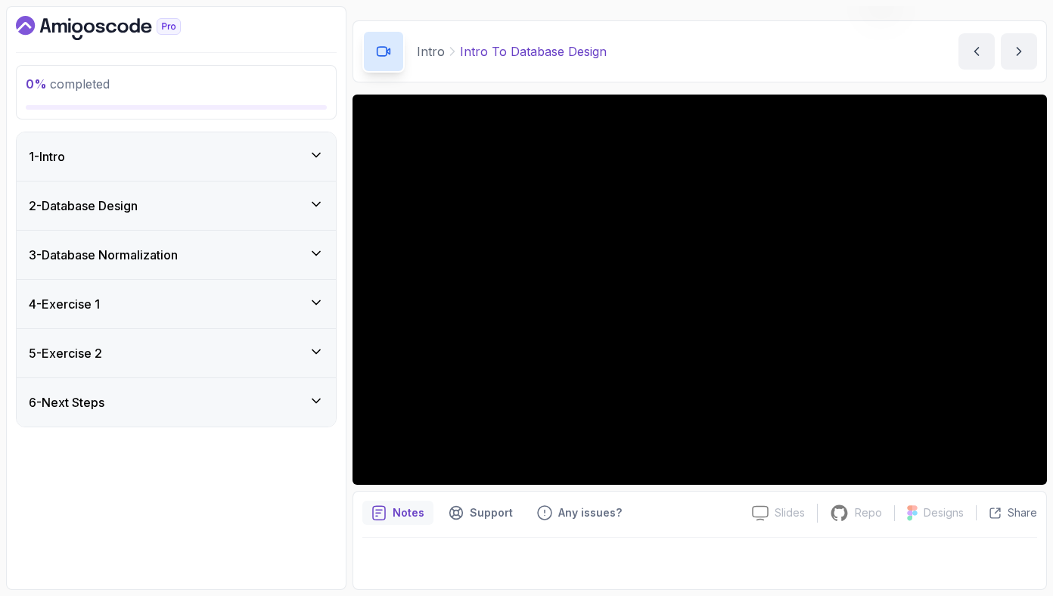
click at [316, 350] on icon at bounding box center [316, 351] width 15 height 15
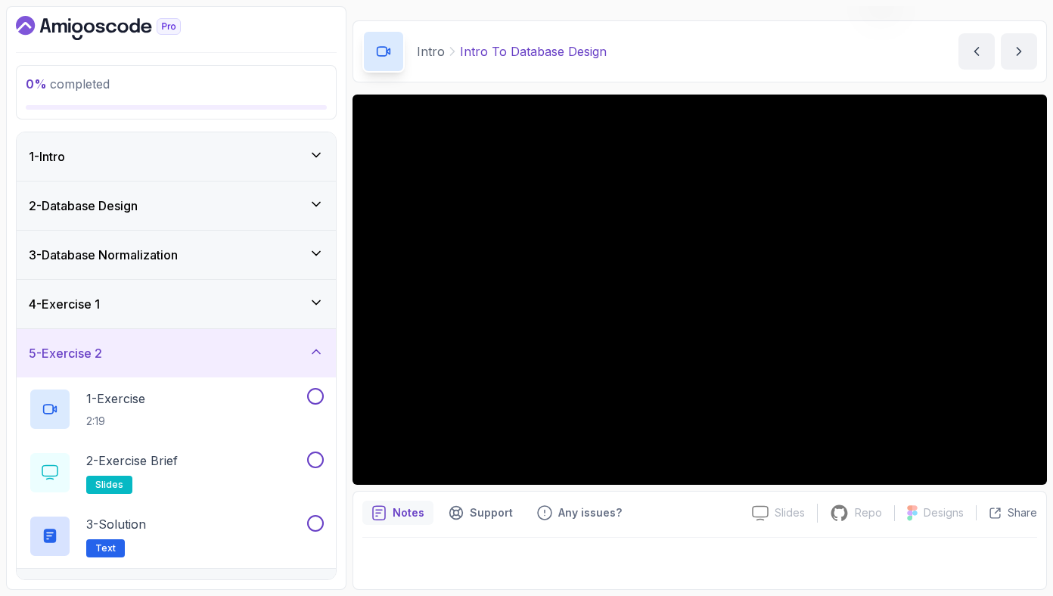
click at [316, 350] on icon at bounding box center [317, 352] width 8 height 4
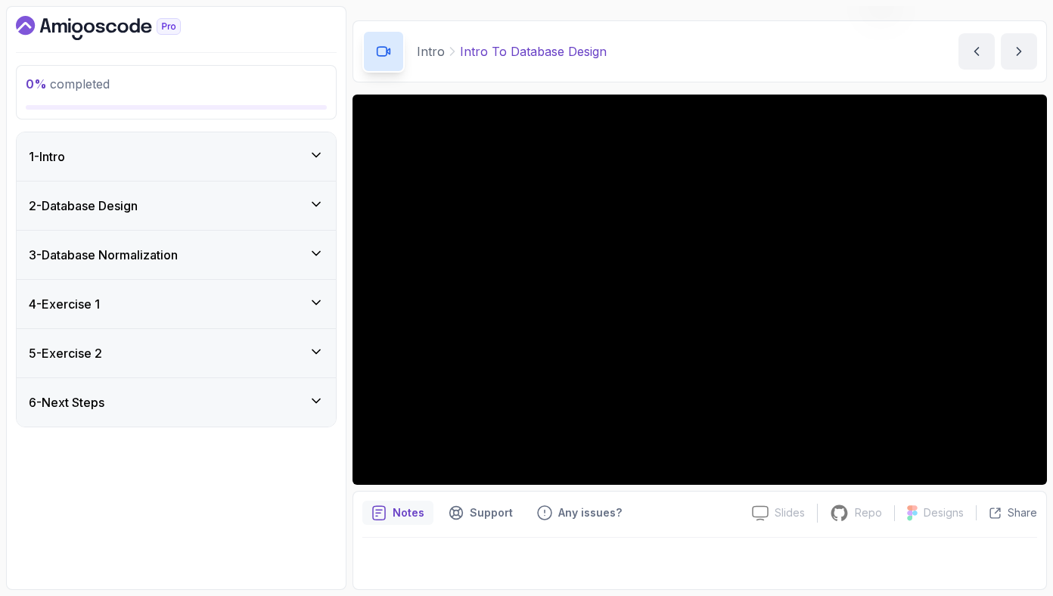
click at [321, 301] on icon at bounding box center [316, 302] width 15 height 15
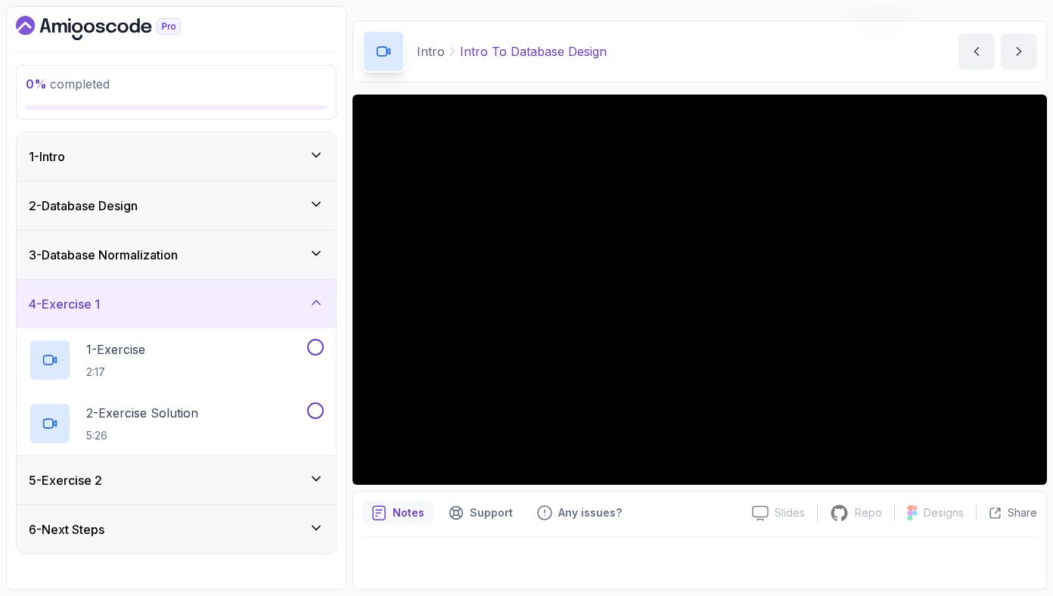
click at [321, 301] on icon at bounding box center [316, 302] width 15 height 15
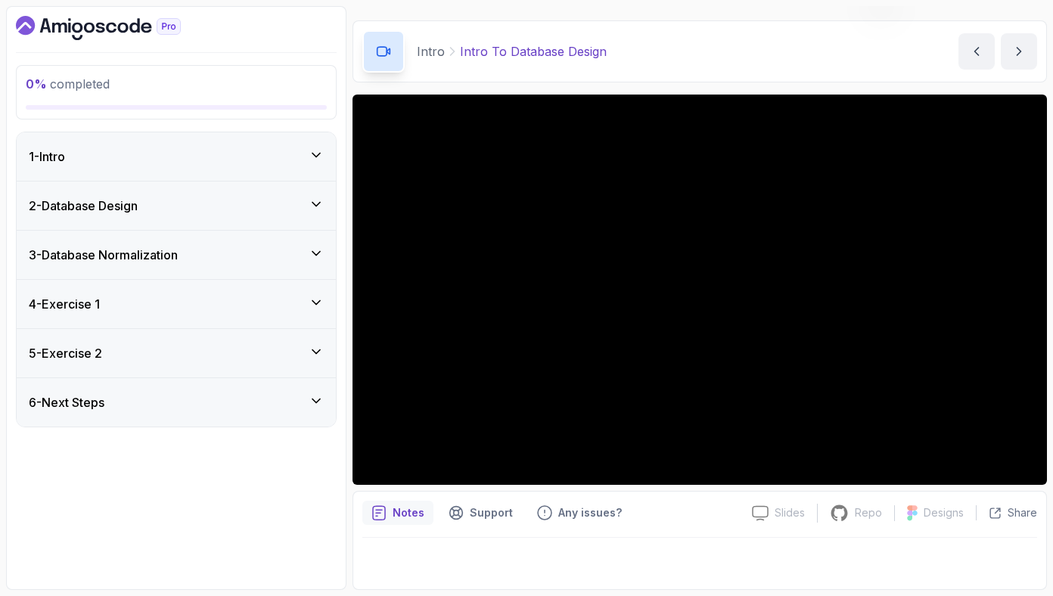
click at [318, 246] on icon at bounding box center [316, 253] width 15 height 15
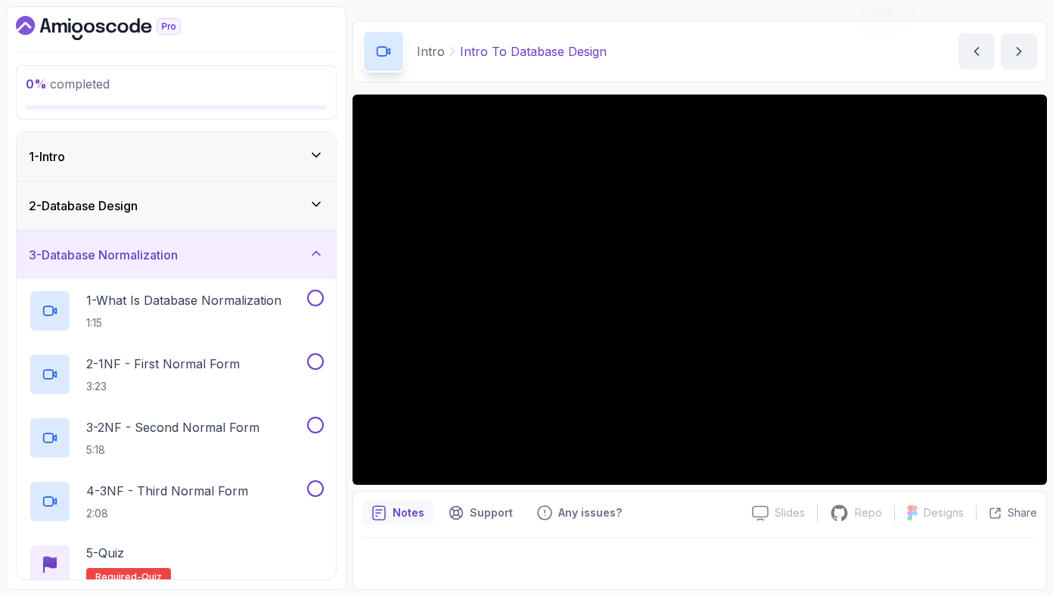
click at [318, 246] on icon at bounding box center [316, 253] width 15 height 15
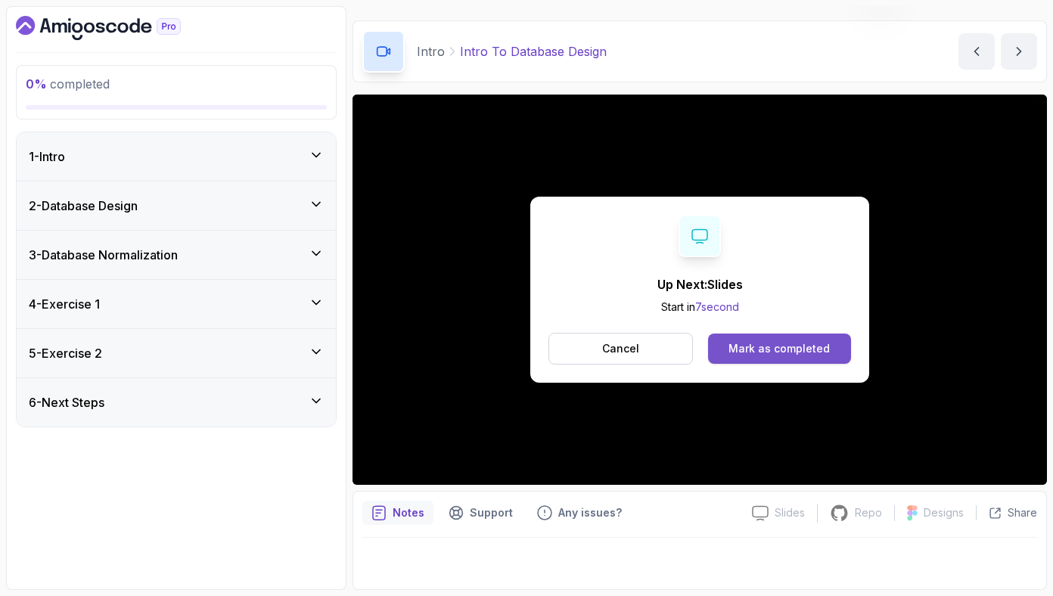
click at [791, 350] on div "Mark as completed" at bounding box center [779, 348] width 101 height 15
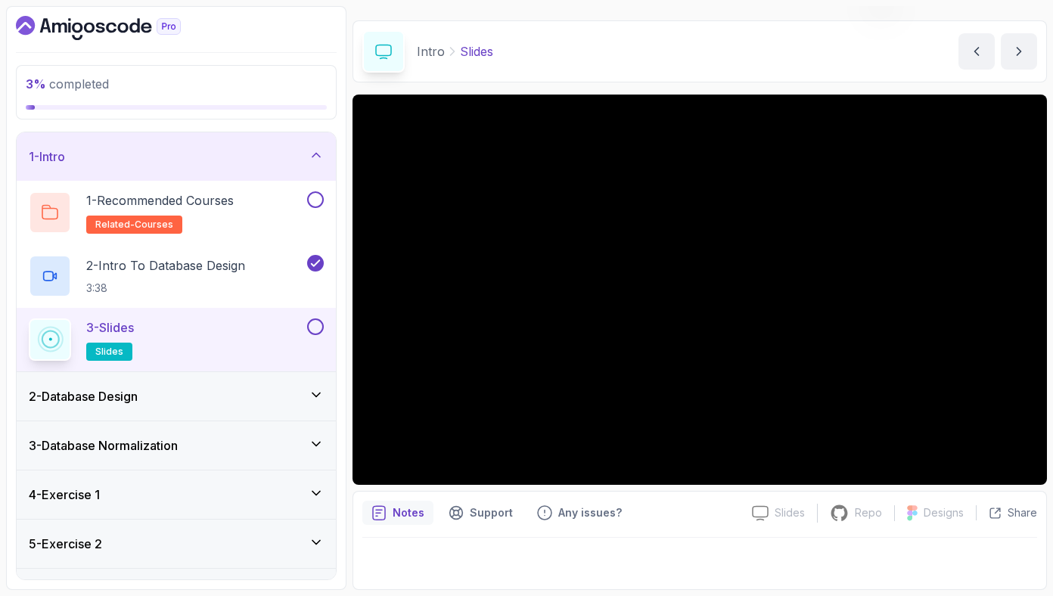
click at [316, 328] on button at bounding box center [315, 327] width 17 height 17
click at [315, 378] on div "2 - Database Design" at bounding box center [176, 396] width 319 height 48
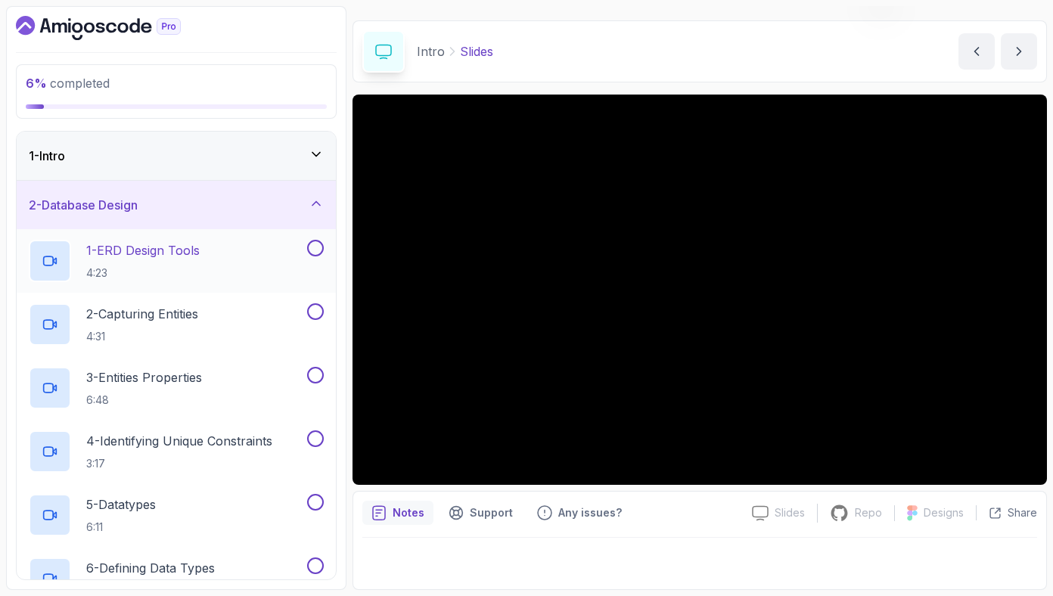
click at [286, 280] on div "1 - ERD Design Tools 4:23" at bounding box center [166, 261] width 275 height 42
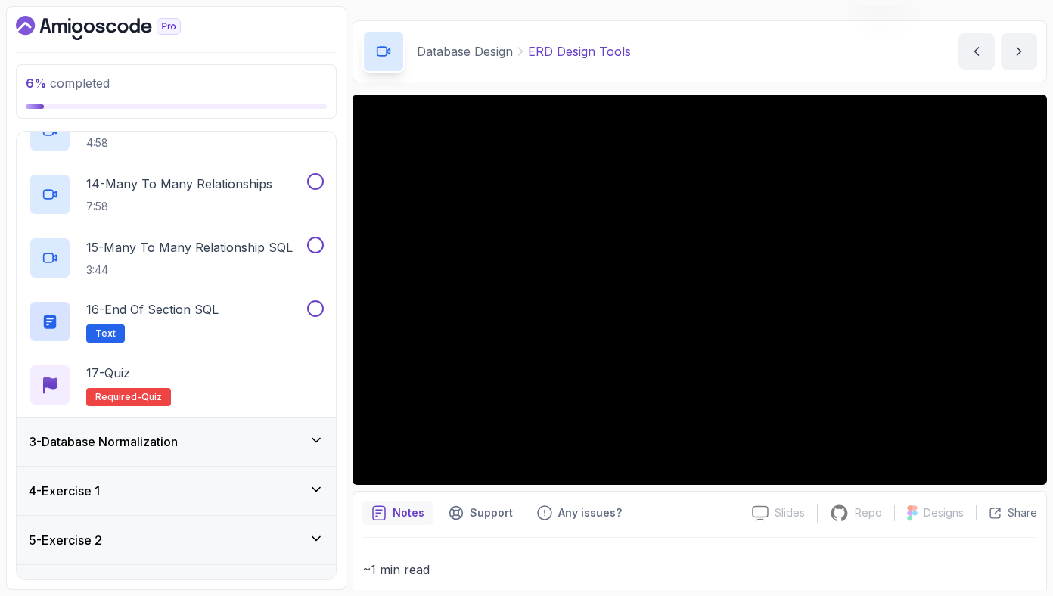
scroll to position [927, 0]
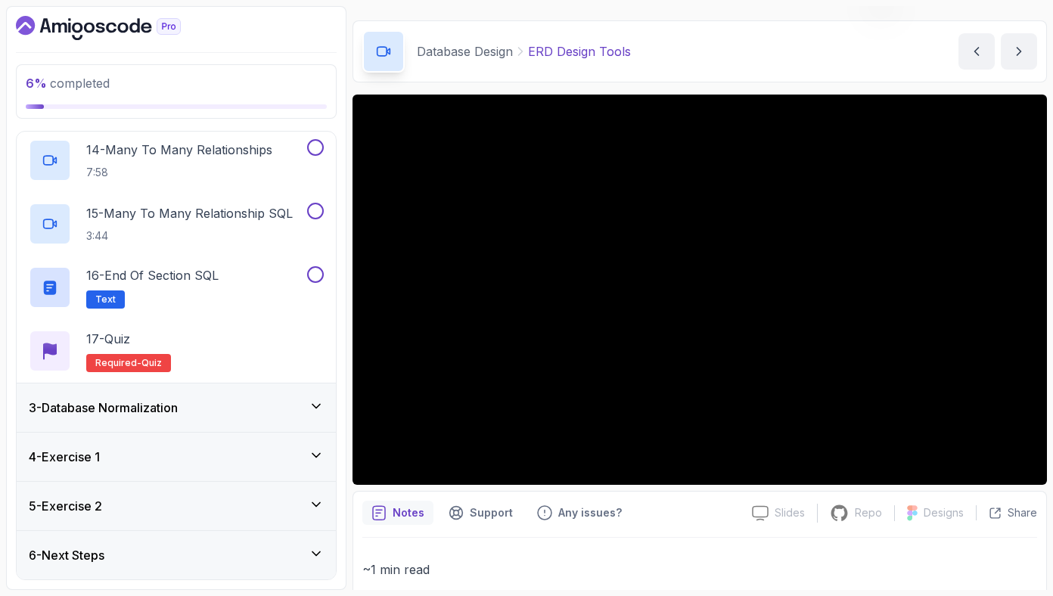
click at [310, 404] on icon at bounding box center [316, 406] width 15 height 15
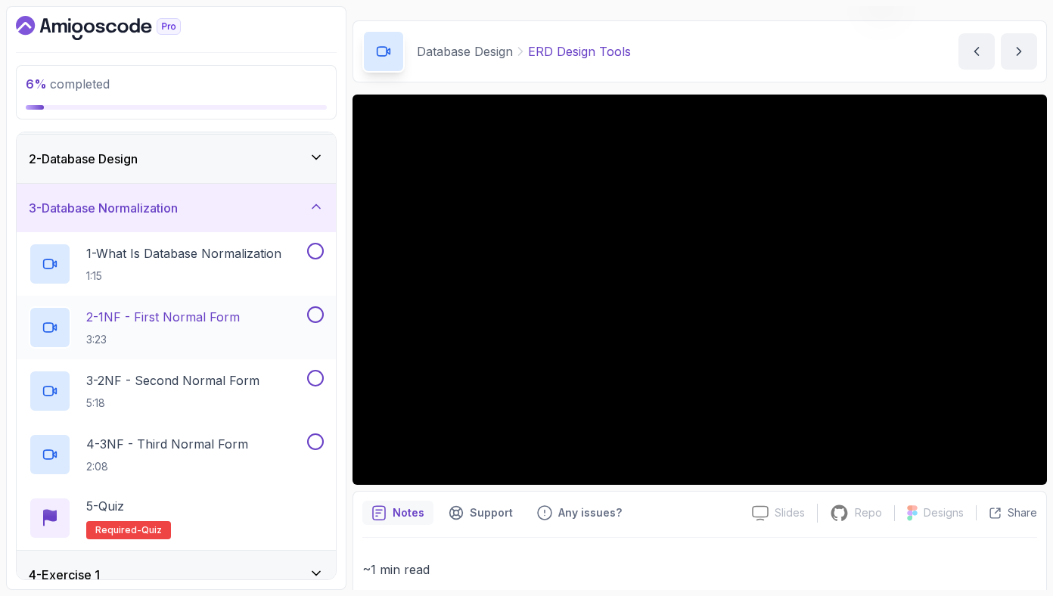
scroll to position [55, 0]
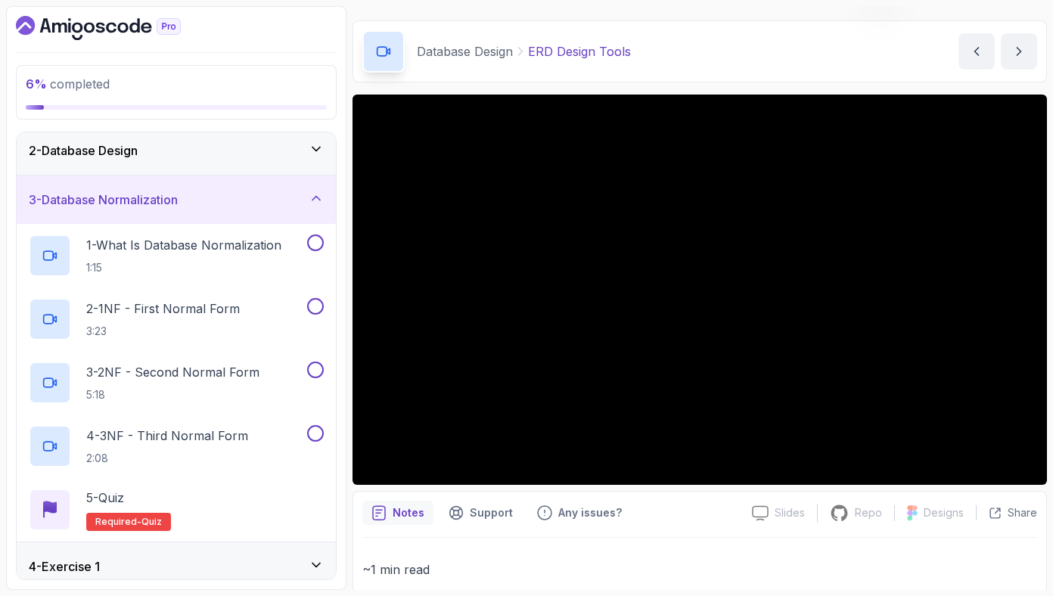
click at [313, 191] on icon at bounding box center [316, 198] width 15 height 15
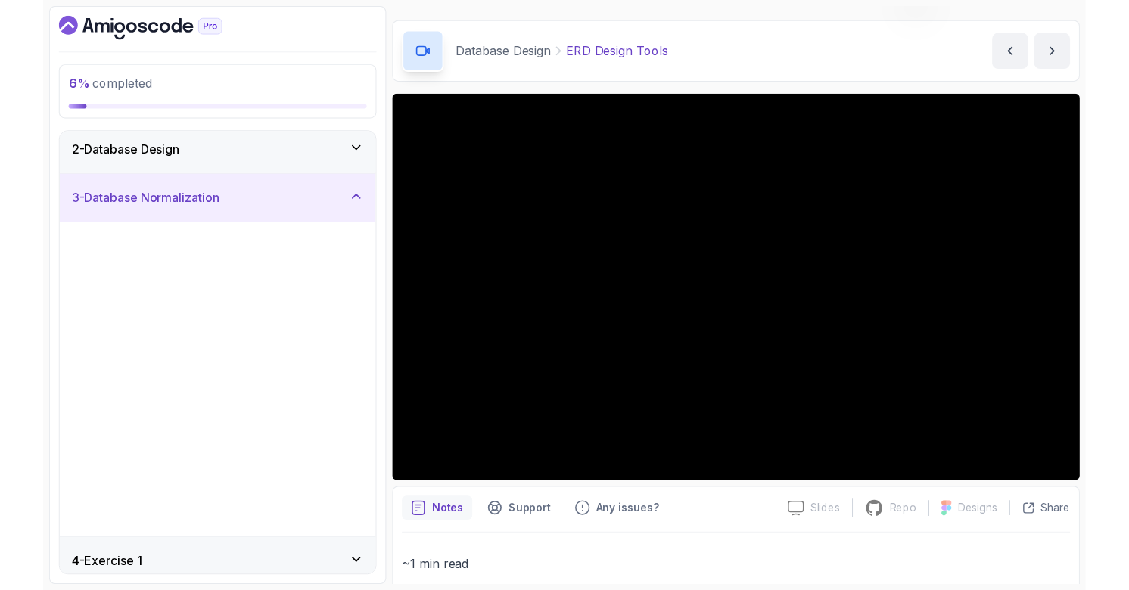
scroll to position [0, 0]
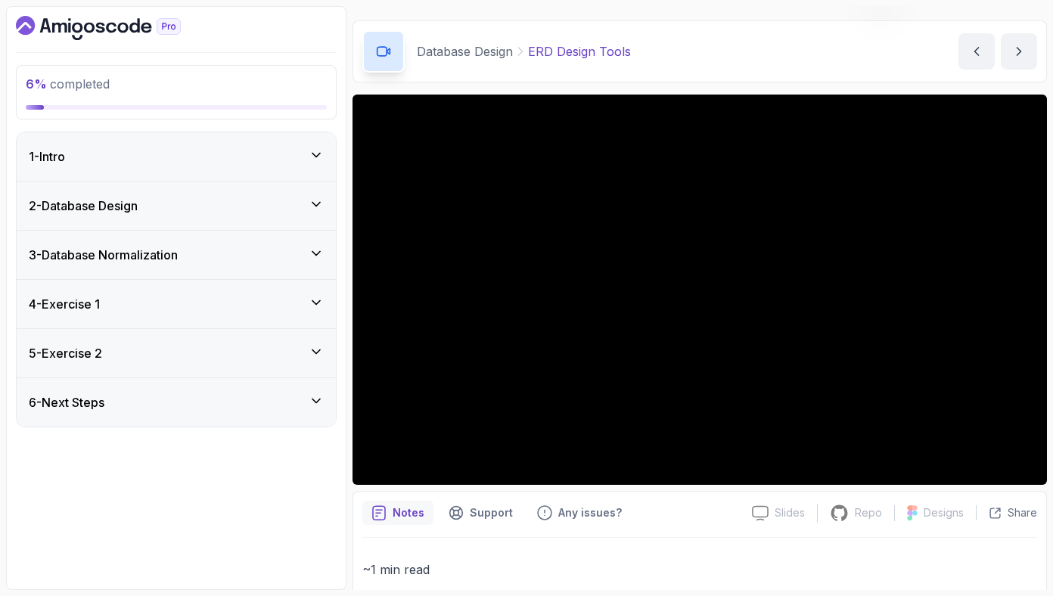
click at [319, 212] on div "2 - Database Design" at bounding box center [176, 206] width 295 height 18
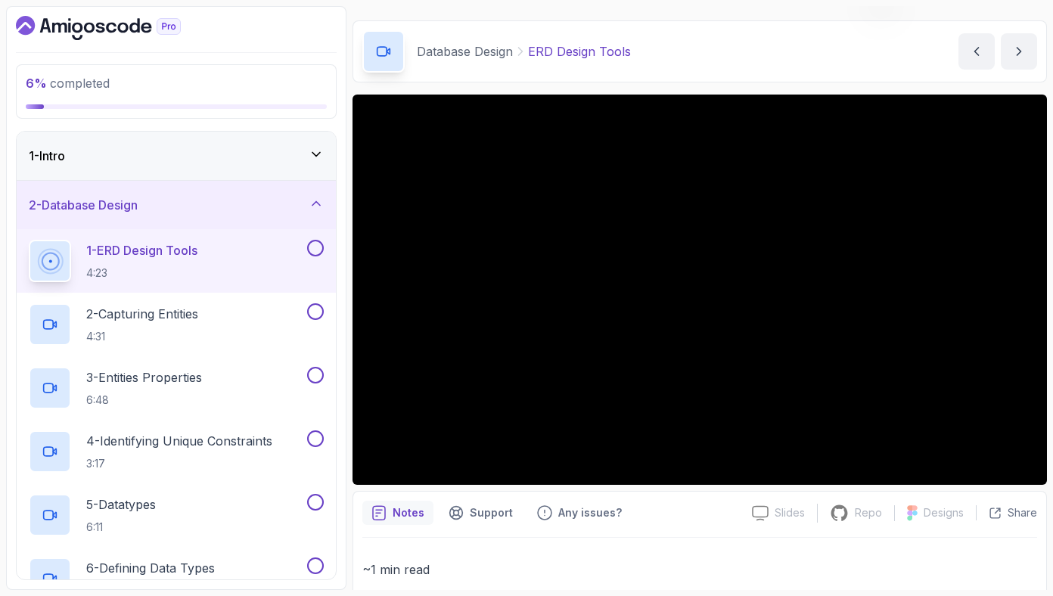
click at [315, 252] on button at bounding box center [315, 248] width 17 height 17
click at [257, 316] on div "2 - Capturing Entities 4:31" at bounding box center [166, 324] width 275 height 42
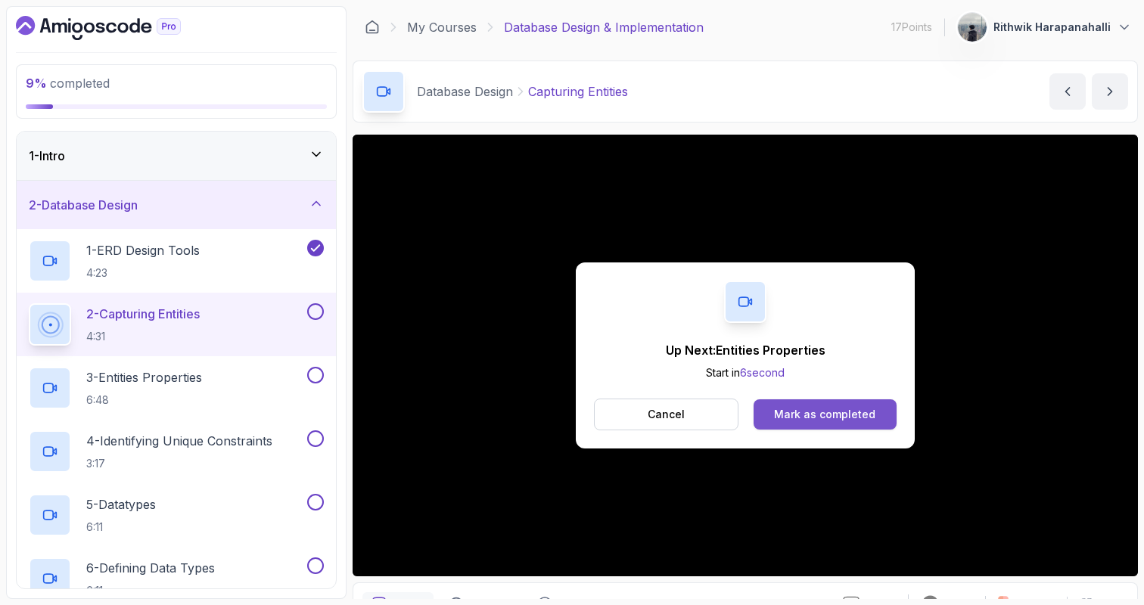
click at [824, 425] on button "Mark as completed" at bounding box center [825, 415] width 143 height 30
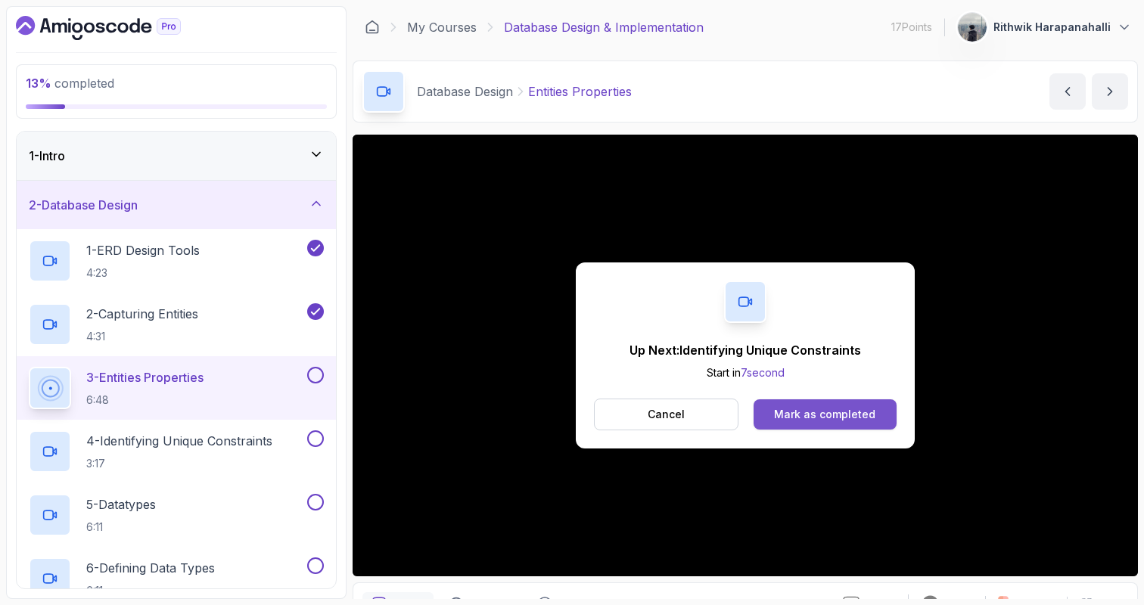
click at [850, 408] on div "Mark as completed" at bounding box center [824, 414] width 101 height 15
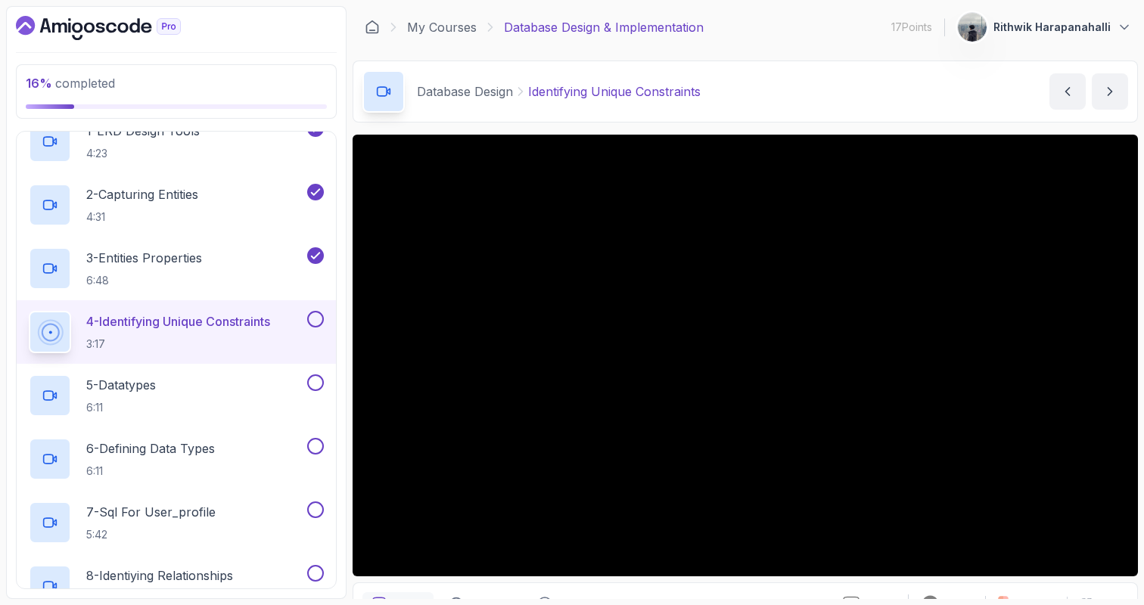
scroll to position [117, 0]
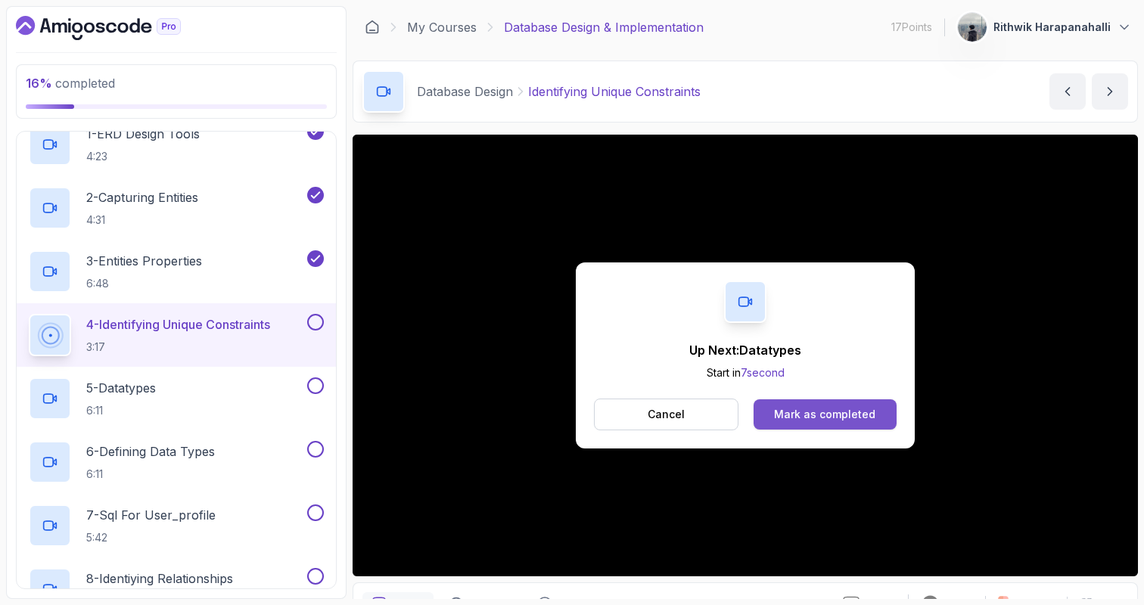
click at [820, 405] on button "Mark as completed" at bounding box center [825, 415] width 143 height 30
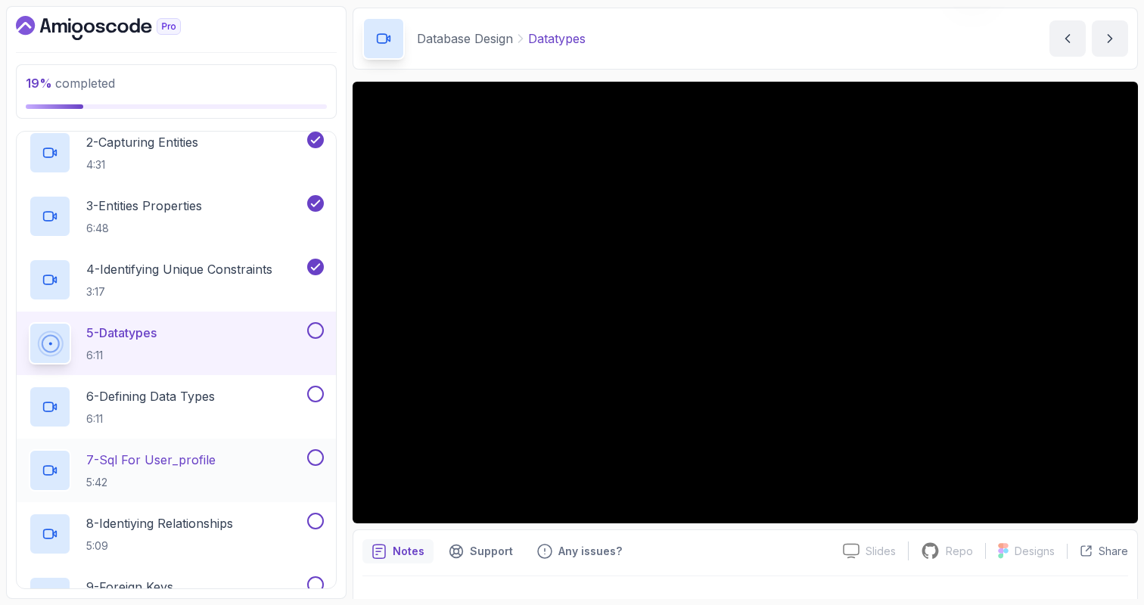
scroll to position [283, 0]
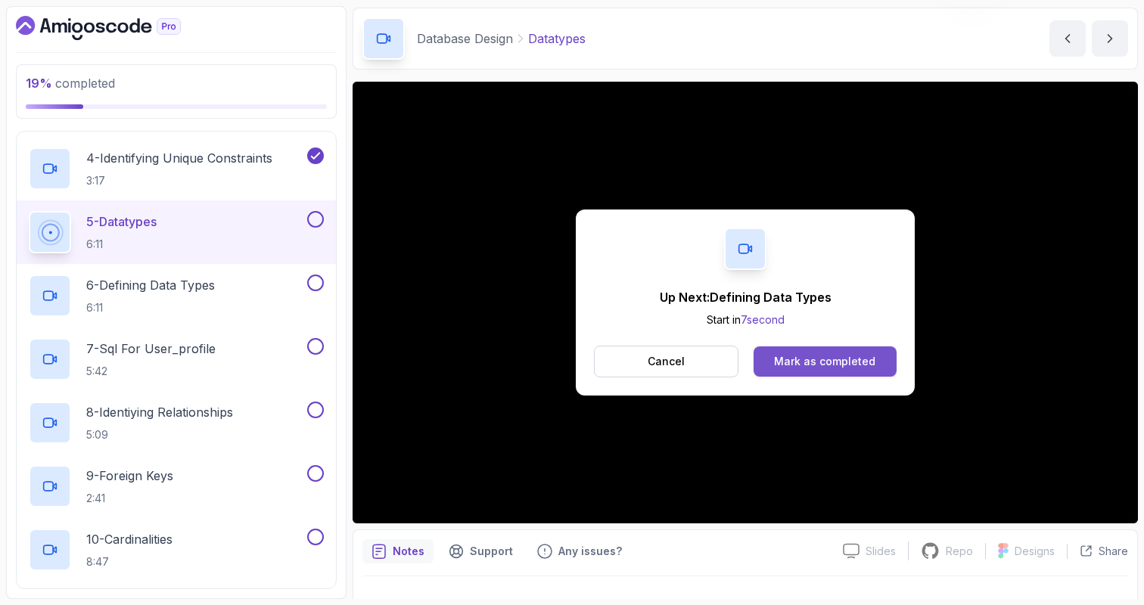
click at [823, 361] on div "Mark as completed" at bounding box center [824, 361] width 101 height 15
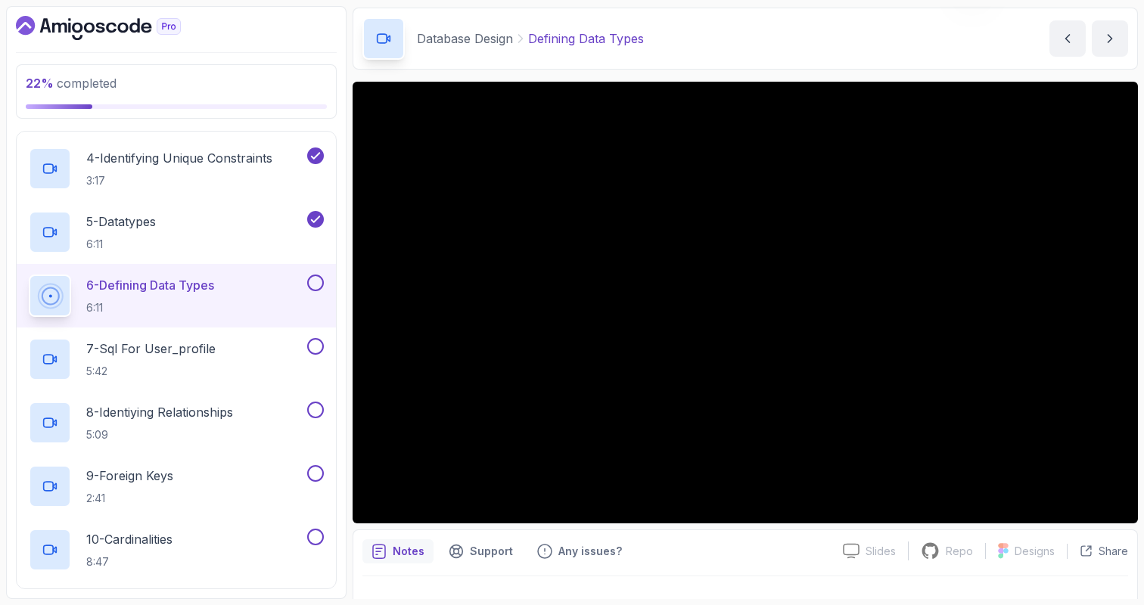
click at [319, 281] on button at bounding box center [315, 283] width 17 height 17
click at [259, 341] on div "7 - Sql For User_profile 5:42" at bounding box center [166, 359] width 275 height 42
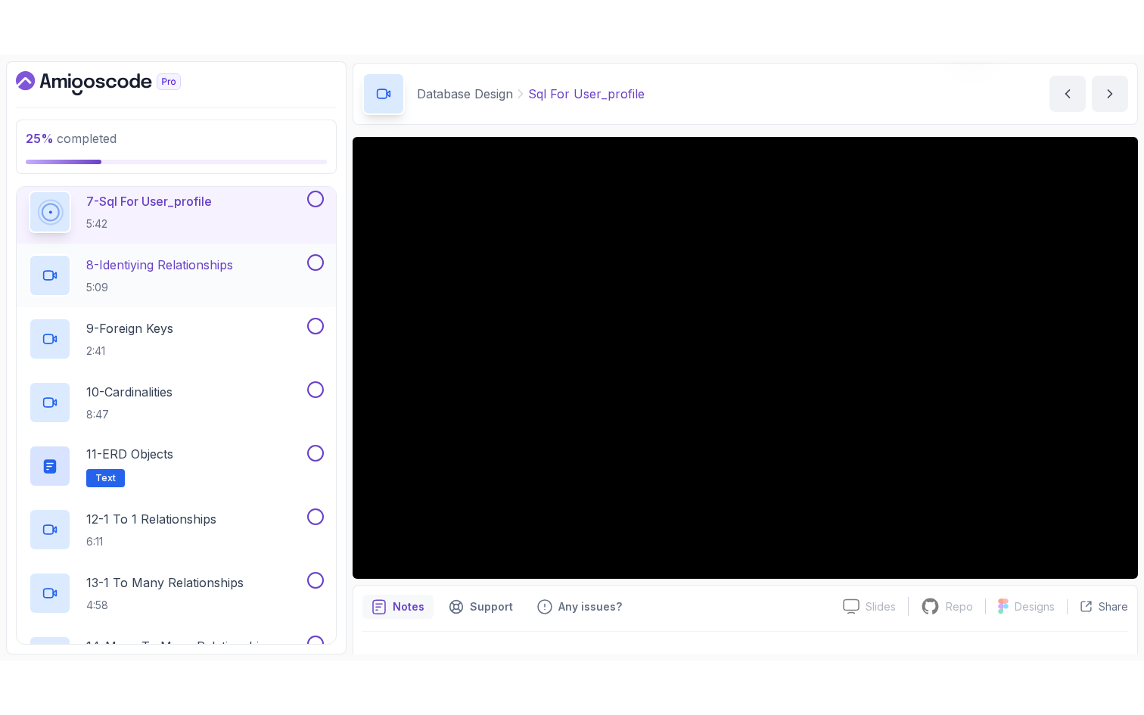
scroll to position [487, 0]
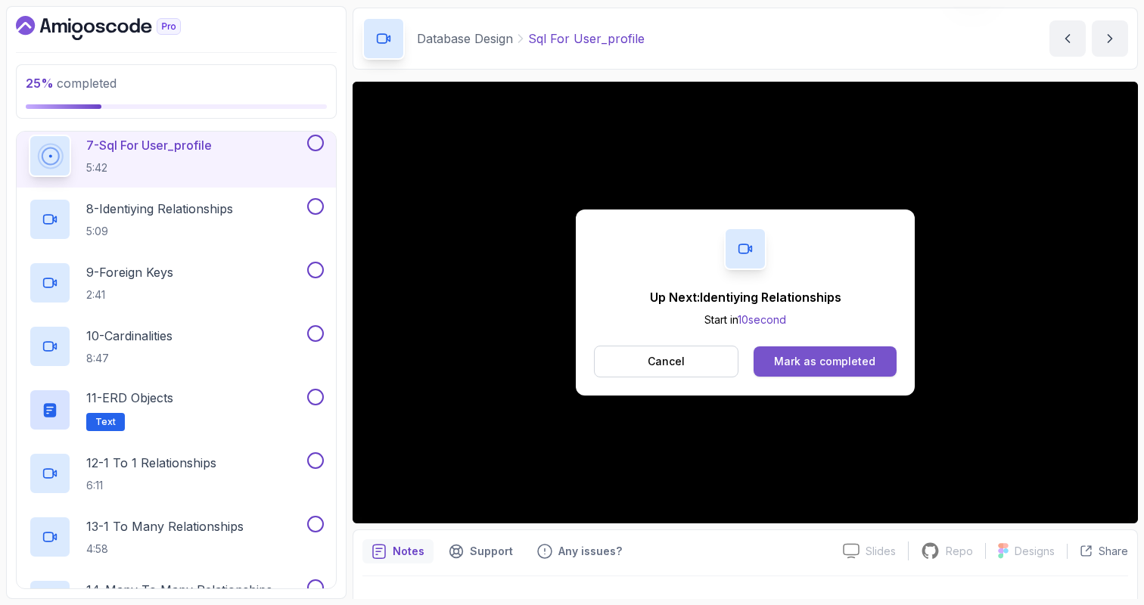
click at [798, 355] on div "Mark as completed" at bounding box center [824, 361] width 101 height 15
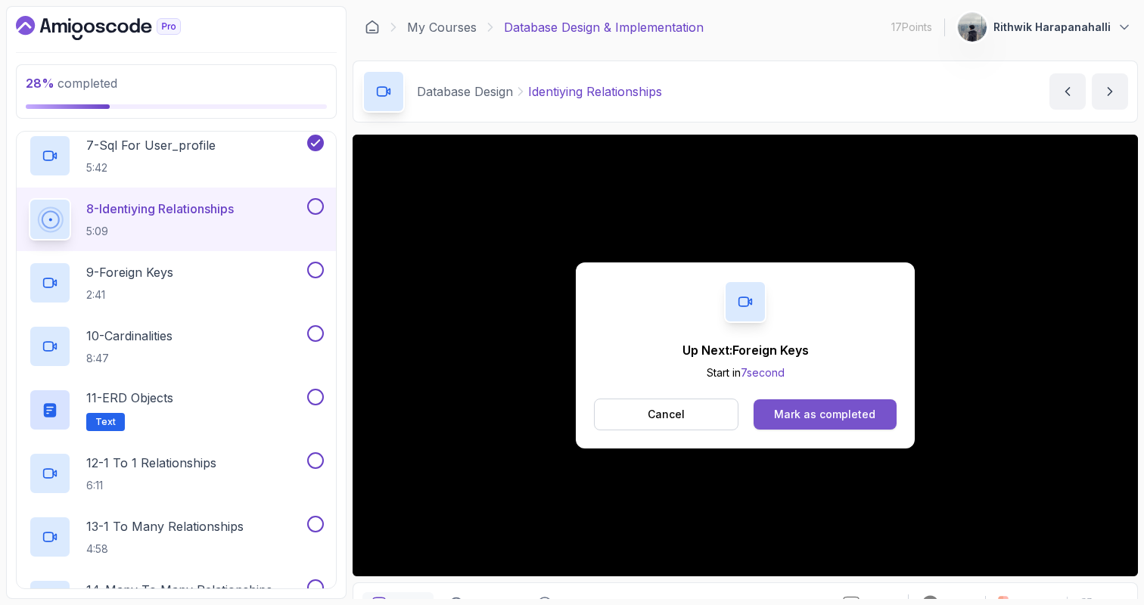
click at [810, 425] on button "Mark as completed" at bounding box center [825, 415] width 143 height 30
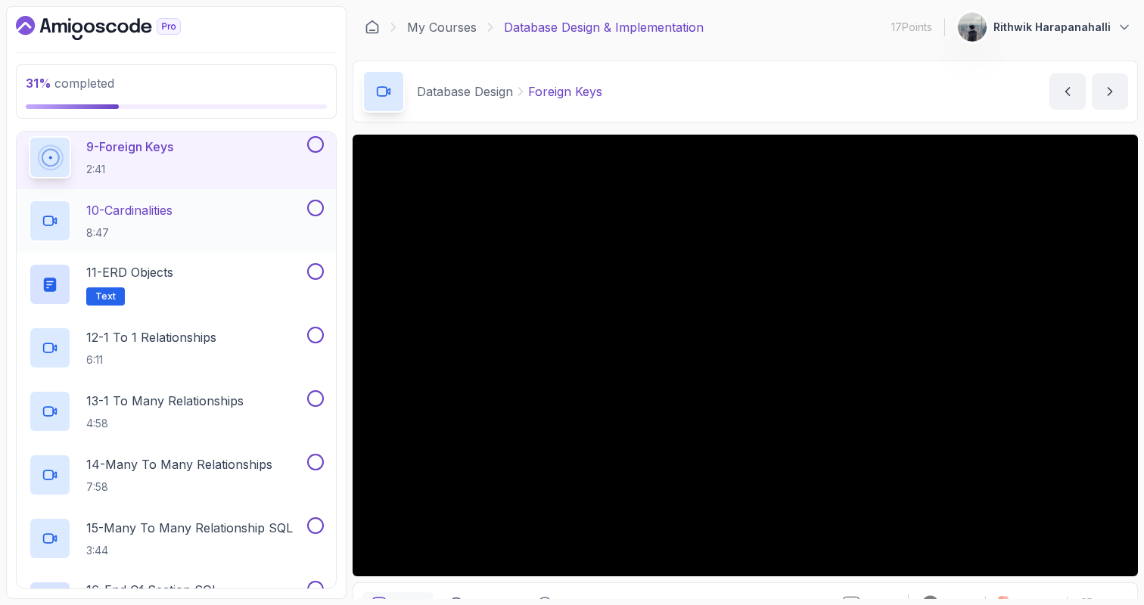
scroll to position [614, 0]
click at [1053, 26] on icon at bounding box center [1125, 28] width 8 height 4
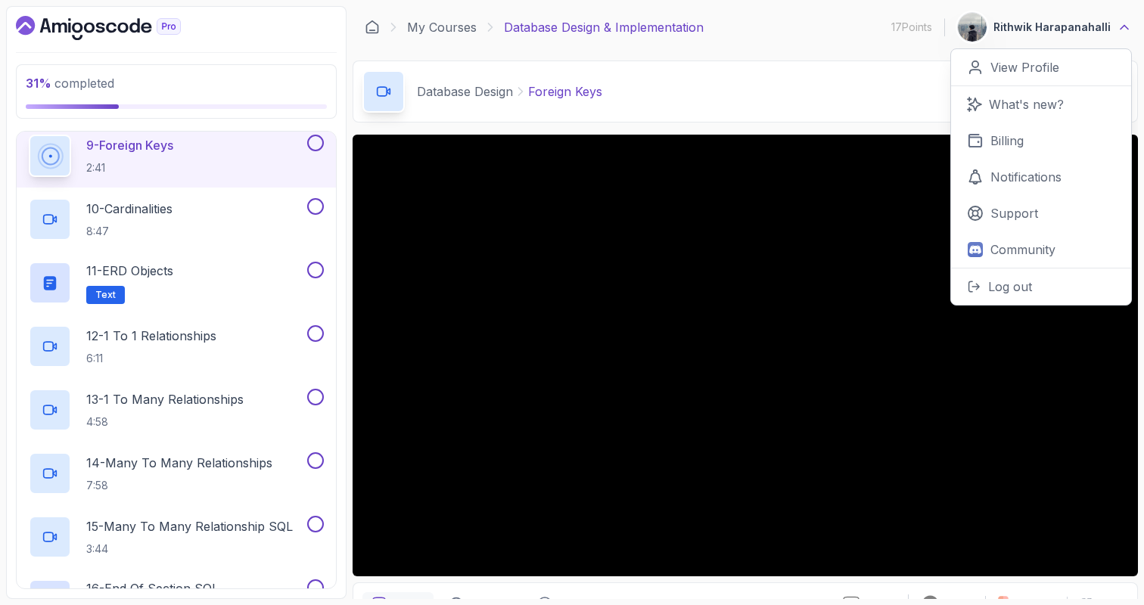
click at [1053, 26] on icon at bounding box center [1125, 28] width 8 height 4
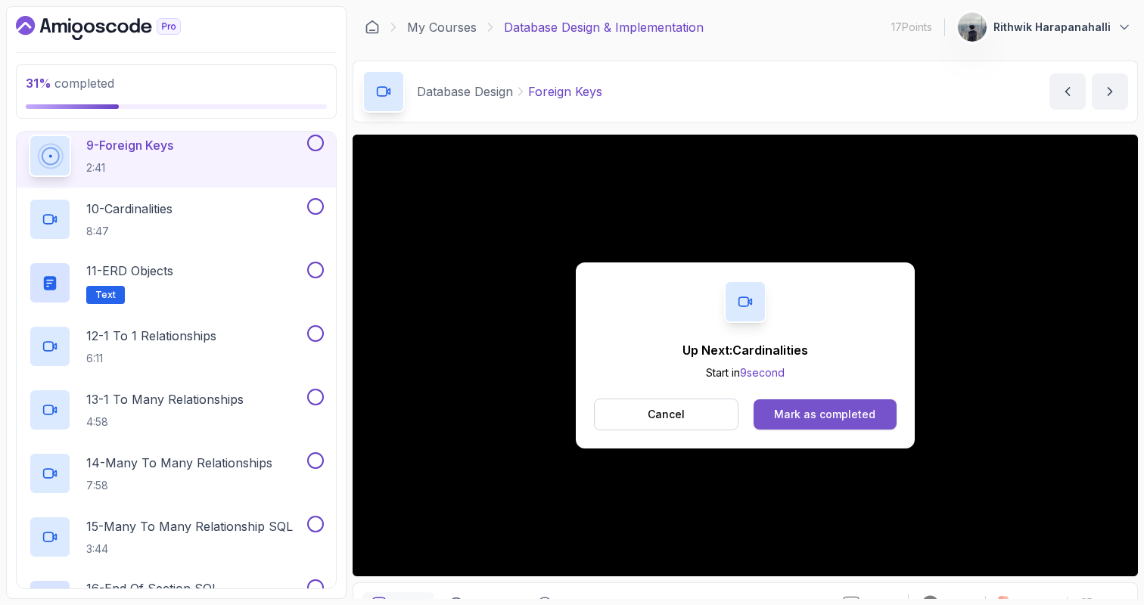
click at [789, 409] on div "Mark as completed" at bounding box center [824, 414] width 101 height 15
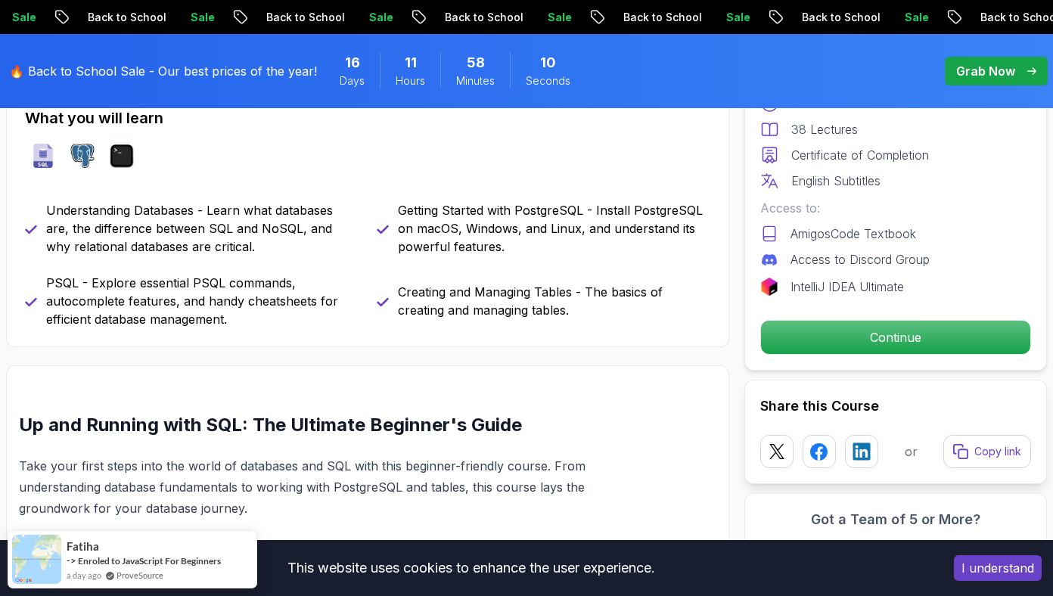
scroll to position [723, 0]
